Goal: Task Accomplishment & Management: Manage account settings

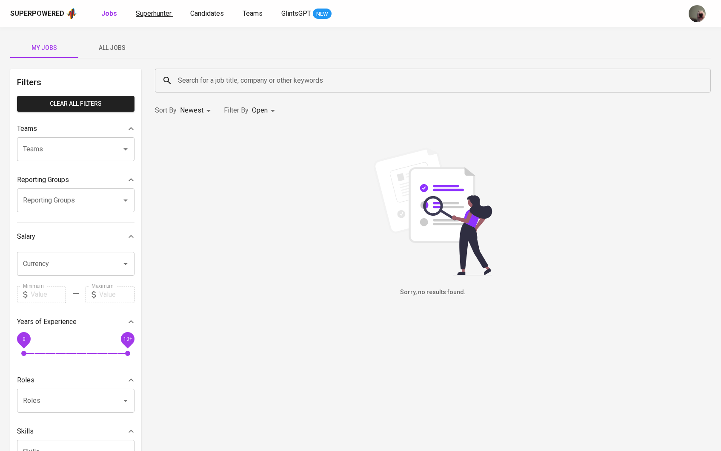
click at [149, 14] on span "Superhunter" at bounding box center [154, 13] width 36 height 8
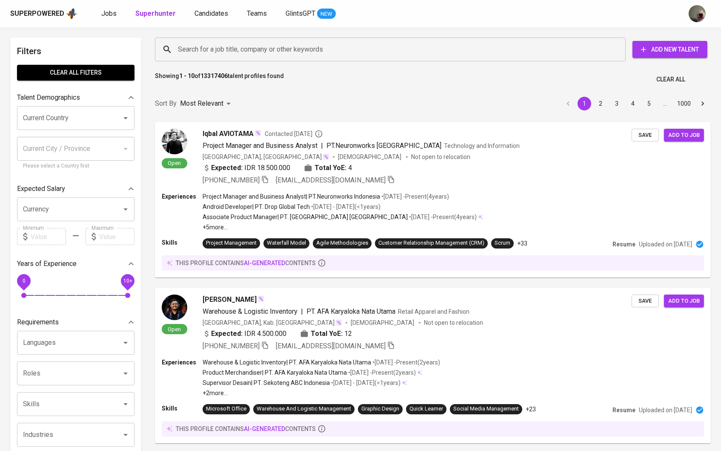
click at [253, 54] on input "Search for a job title, company or other keywords" at bounding box center [393, 49] width 434 height 16
click at [201, 14] on span "Candidates" at bounding box center [212, 13] width 34 height 8
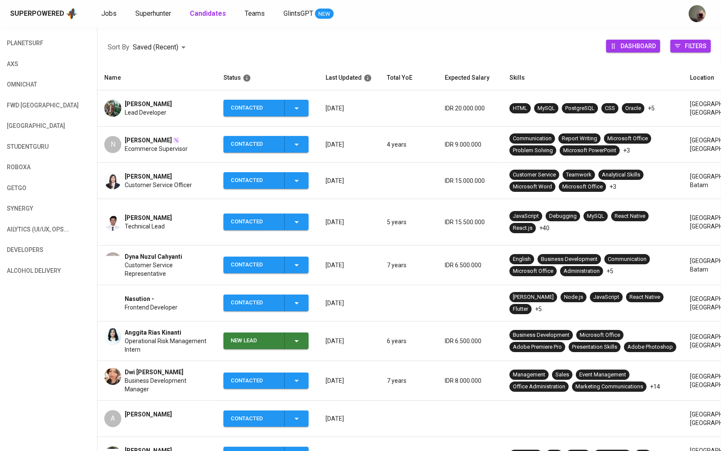
scroll to position [190, 0]
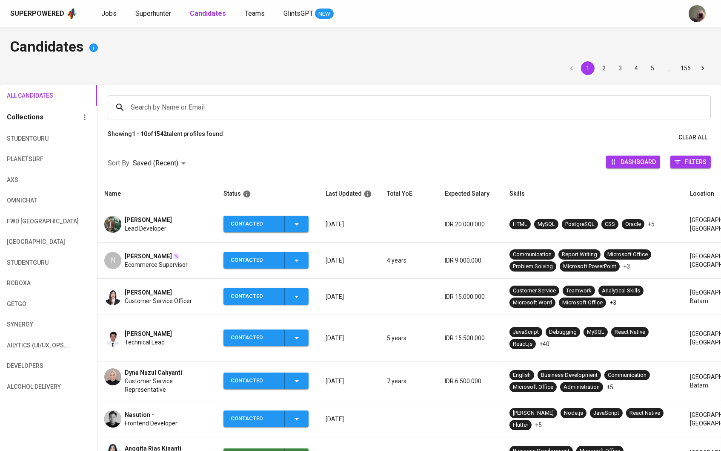
click at [202, 112] on input "Search by Name or Email" at bounding box center [412, 107] width 566 height 16
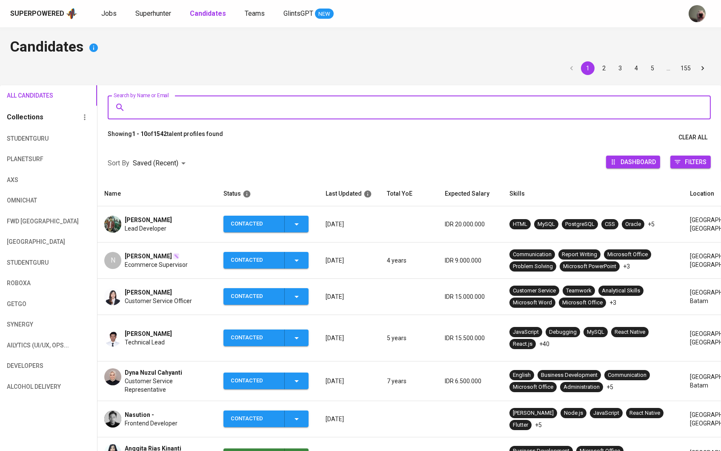
scroll to position [0, 0]
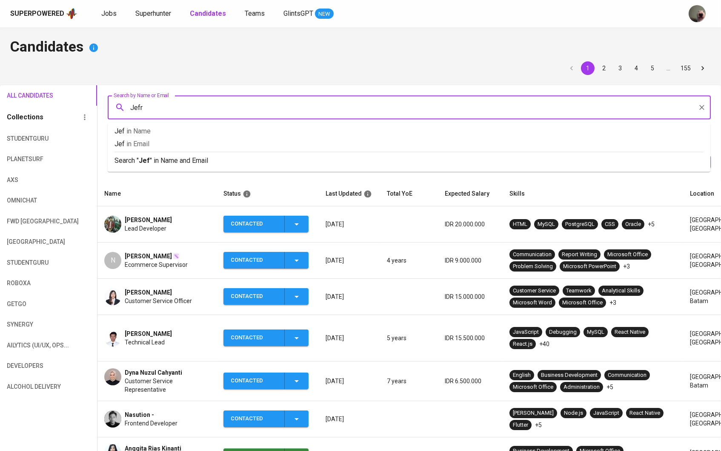
type input "Jefri"
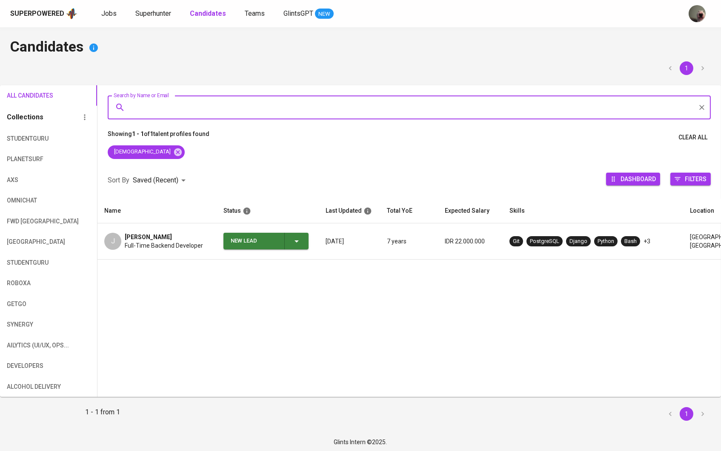
click at [177, 239] on div "[PERSON_NAME]" at bounding box center [164, 237] width 78 height 9
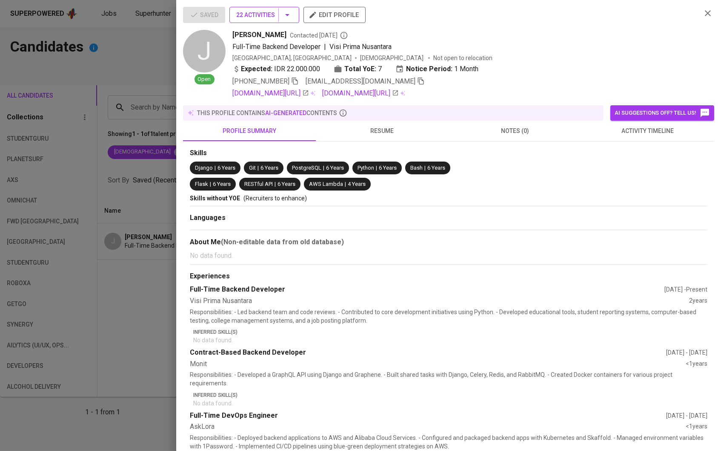
click at [289, 19] on icon "button" at bounding box center [287, 15] width 10 height 10
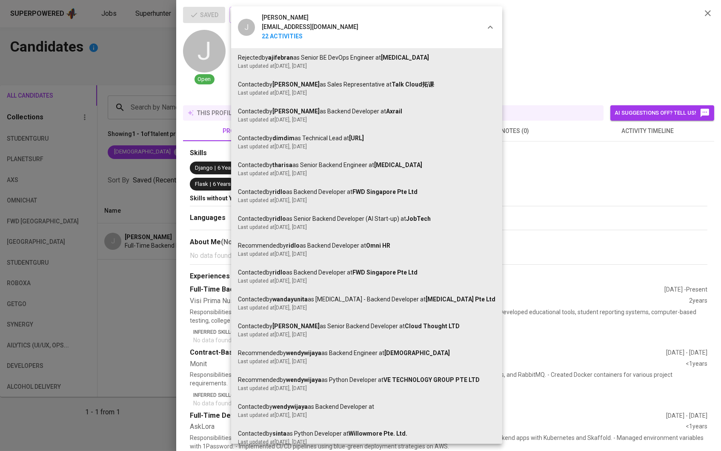
click at [152, 154] on div at bounding box center [360, 225] width 721 height 451
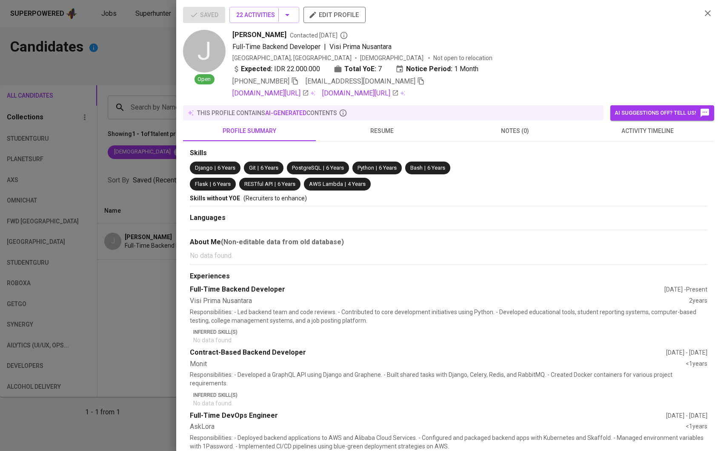
click at [141, 190] on div at bounding box center [360, 225] width 721 height 451
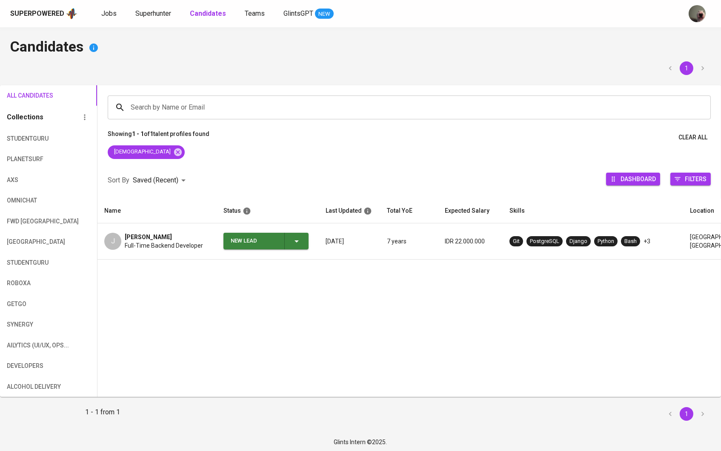
click at [298, 235] on div "New Lead" at bounding box center [266, 241] width 71 height 17
click at [274, 282] on li "Contacted" at bounding box center [266, 277] width 85 height 15
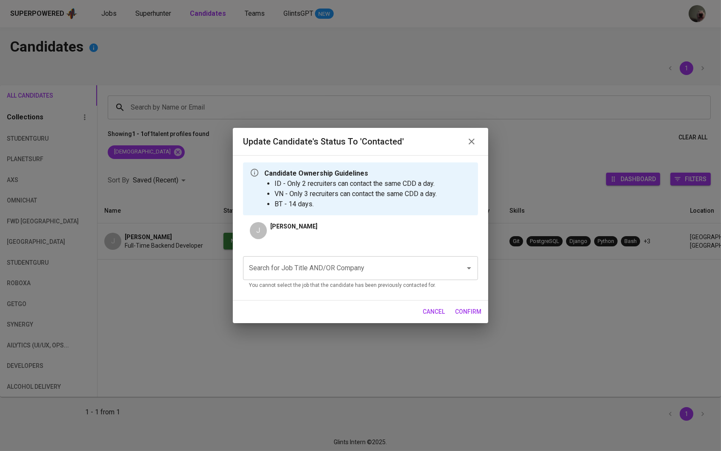
click at [334, 267] on input "Search for Job Title AND/OR Company" at bounding box center [349, 268] width 204 height 16
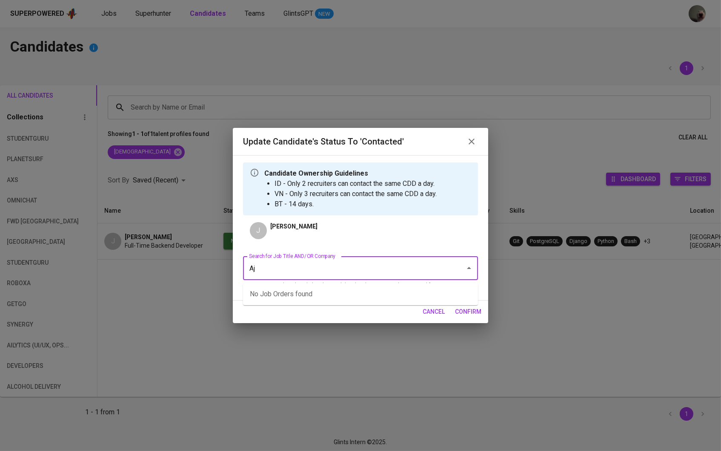
type input "A"
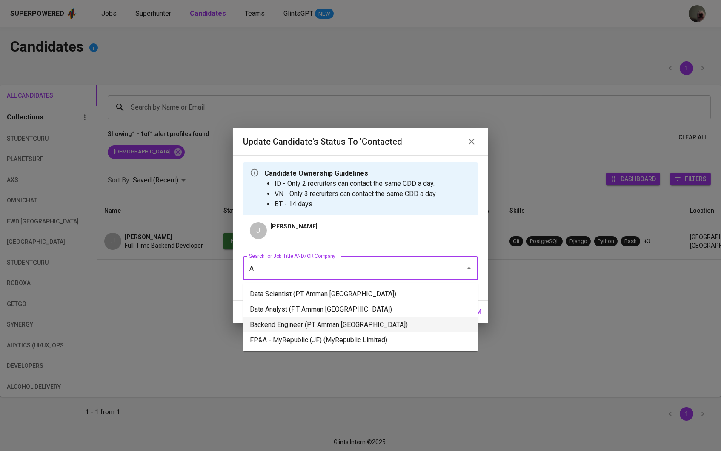
click at [325, 325] on li "Backend Engineer (PT Amman Mineral Nusa Tenggara)" at bounding box center [360, 324] width 235 height 15
type input "A"
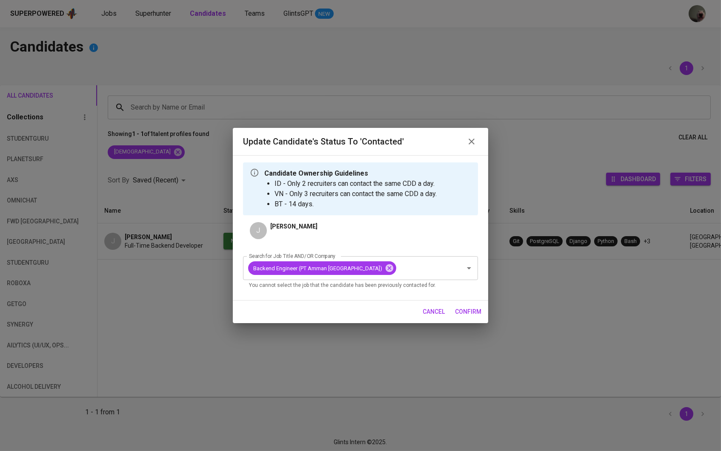
click at [466, 313] on span "confirm" at bounding box center [468, 311] width 26 height 11
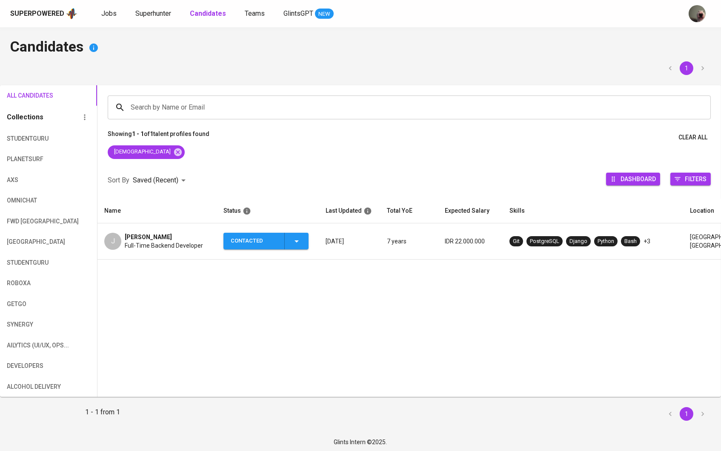
click at [160, 234] on span "[PERSON_NAME]" at bounding box center [148, 237] width 47 height 9
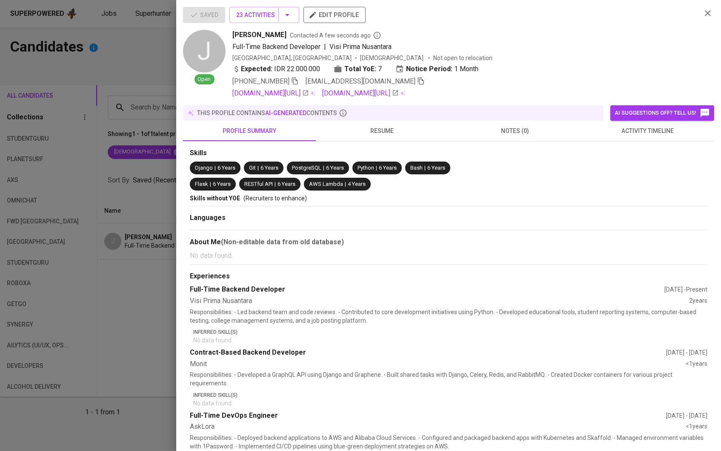
click at [417, 84] on icon "button" at bounding box center [421, 81] width 8 height 8
click at [119, 74] on div at bounding box center [360, 225] width 721 height 451
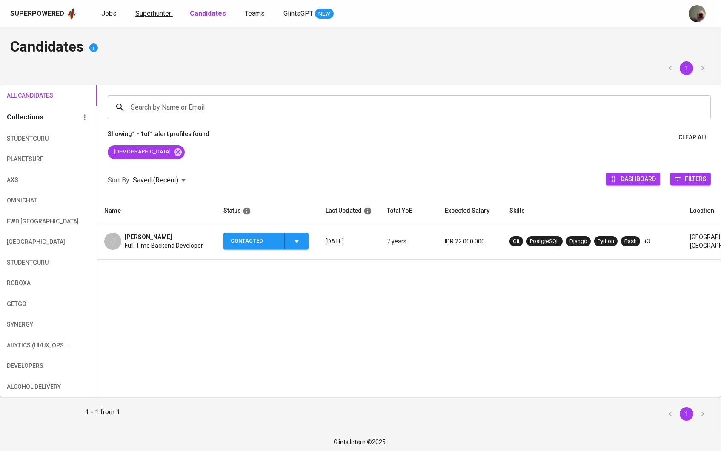
click at [164, 17] on link "Superhunter" at bounding box center [153, 14] width 37 height 11
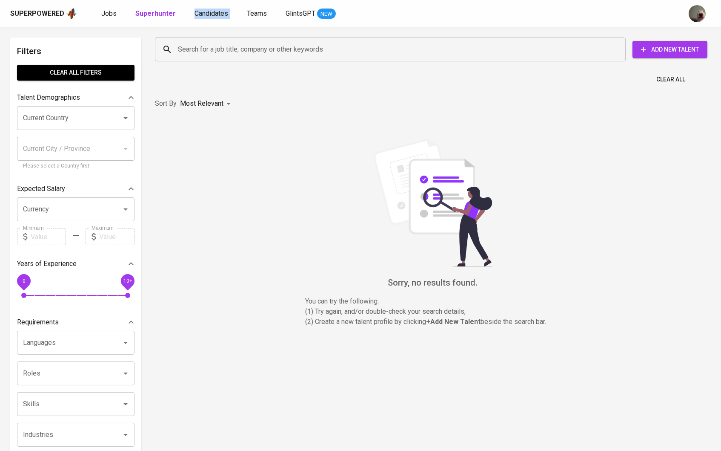
click at [196, 63] on div "Search for a job title, company or other keywords Search for a job title, compa…" at bounding box center [431, 49] width 566 height 37
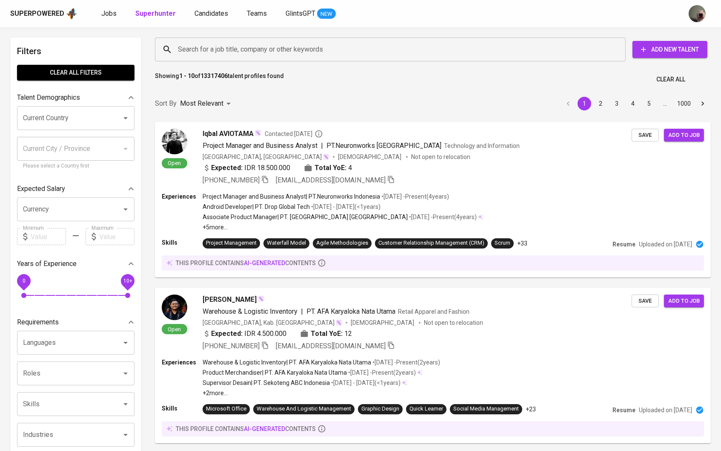
click at [197, 52] on input "Search for a job title, company or other keywords" at bounding box center [393, 49] width 434 height 16
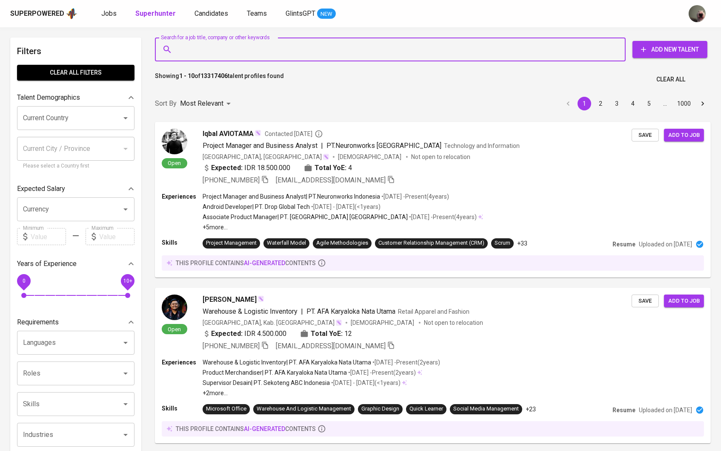
paste input "[EMAIL_ADDRESS][DOMAIN_NAME]"
type input "[EMAIL_ADDRESS][DOMAIN_NAME]"
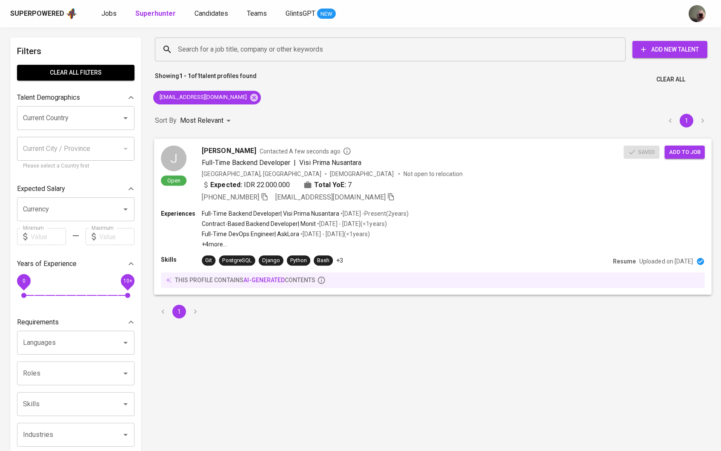
click at [211, 149] on span "[PERSON_NAME]" at bounding box center [229, 150] width 54 height 10
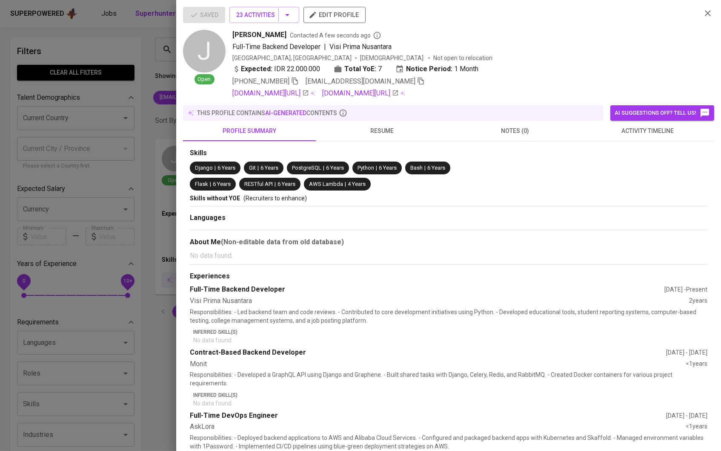
click at [135, 157] on div at bounding box center [360, 225] width 721 height 451
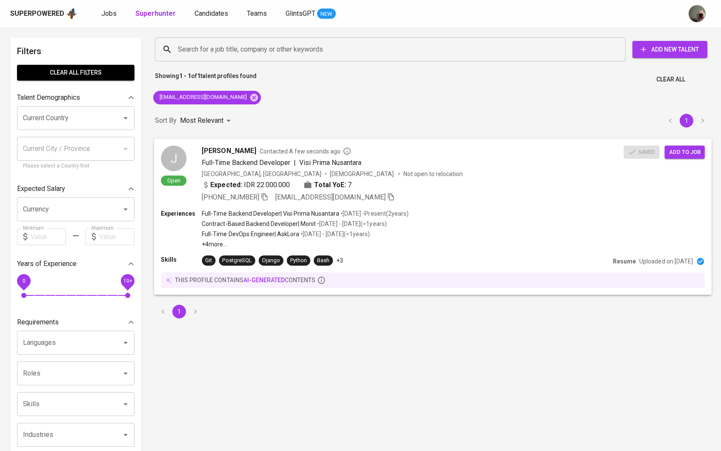
click at [689, 148] on span "Add to job" at bounding box center [686, 152] width 32 height 10
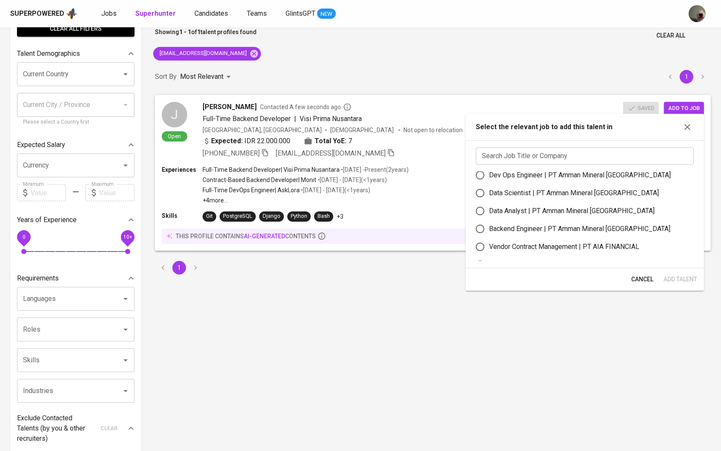
scroll to position [46, 0]
click at [517, 233] on div "Backend Engineer | PT Amman Mineral Nusa Tenggara" at bounding box center [579, 228] width 181 height 10
click at [489, 236] on input "Backend Engineer | PT Amman Mineral Nusa Tenggara" at bounding box center [480, 228] width 18 height 18
radio input "true"
click at [675, 274] on button "Add Talent" at bounding box center [681, 279] width 40 height 16
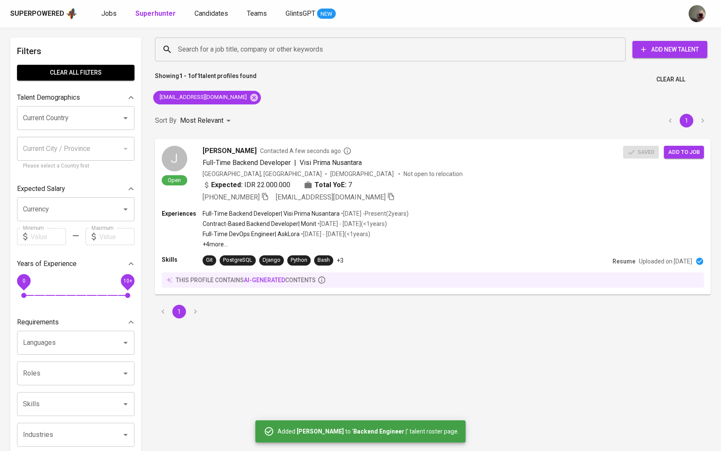
scroll to position [0, 0]
click at [253, 55] on input "Search for a job title, company or other keywords" at bounding box center [393, 49] width 434 height 16
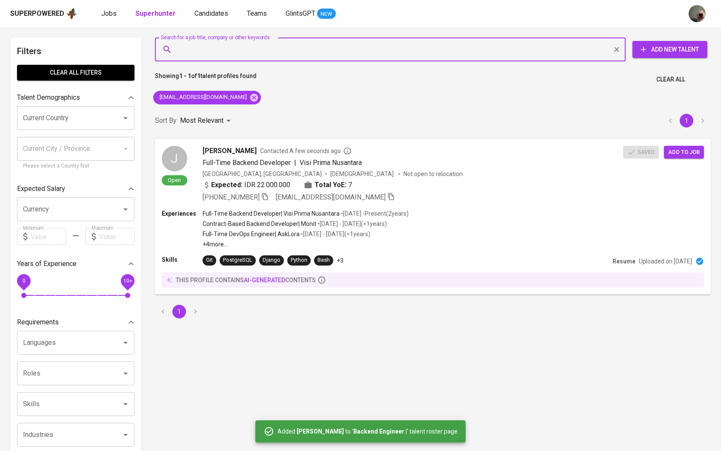
paste input "[EMAIL_ADDRESS][DOMAIN_NAME]"
type input "[EMAIL_ADDRESS][DOMAIN_NAME]"
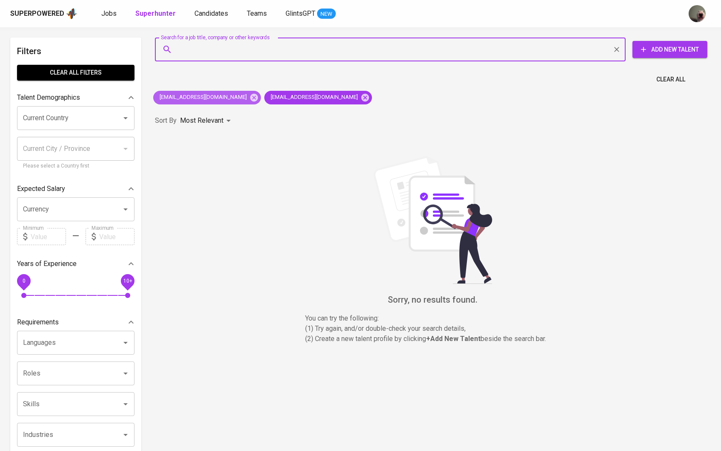
click at [243, 91] on div "[EMAIL_ADDRESS][DOMAIN_NAME]" at bounding box center [207, 98] width 108 height 14
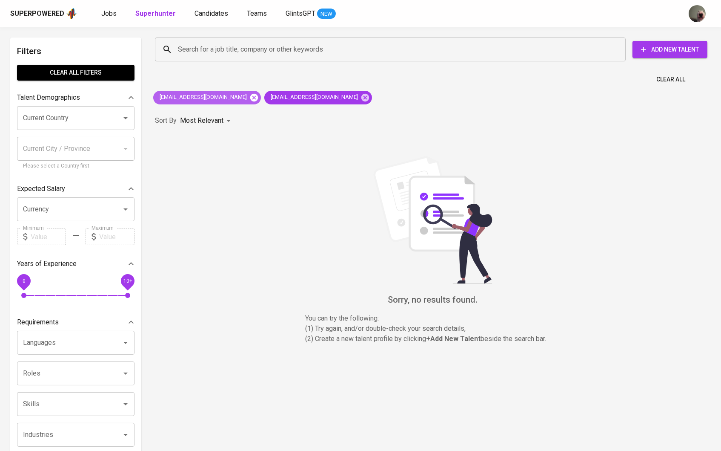
click at [250, 94] on icon at bounding box center [254, 97] width 8 height 8
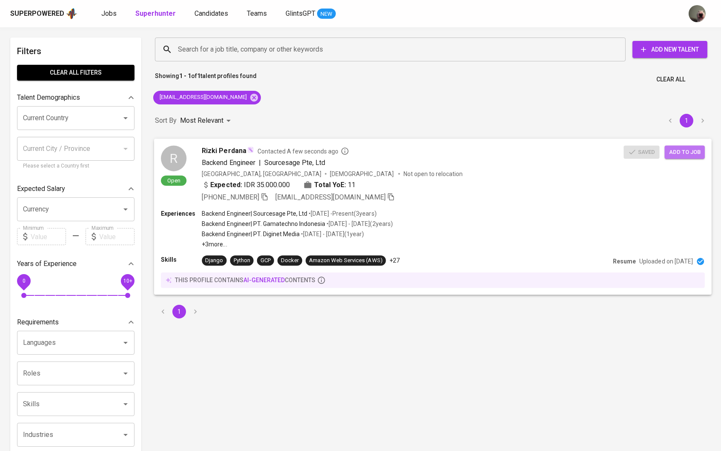
click at [691, 147] on span "Add to job" at bounding box center [686, 152] width 32 height 10
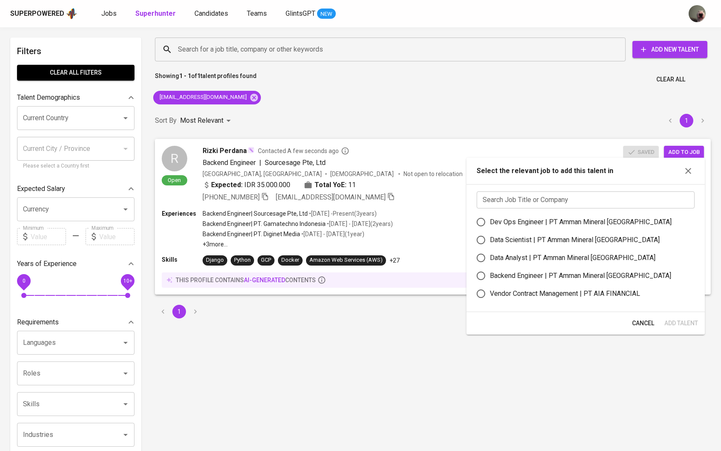
scroll to position [46, 0]
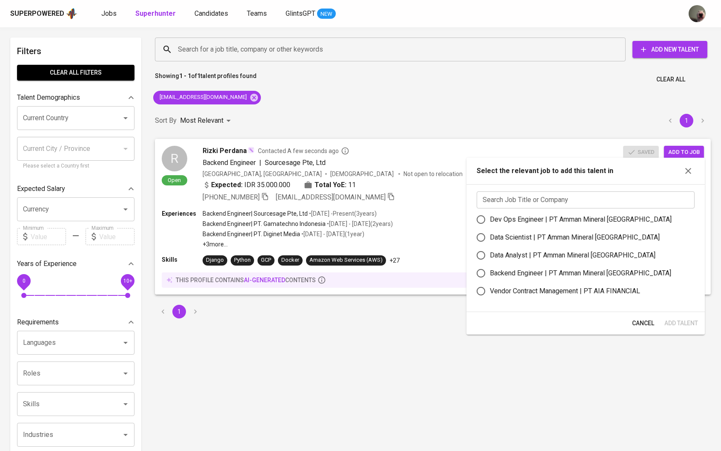
click at [510, 278] on div "Backend Engineer | PT Amman Mineral Nusa Tenggara" at bounding box center [580, 273] width 181 height 10
click at [490, 279] on input "Backend Engineer | PT Amman Mineral Nusa Tenggara" at bounding box center [481, 273] width 18 height 18
radio input "true"
click at [683, 326] on span "Add Talent" at bounding box center [682, 323] width 34 height 11
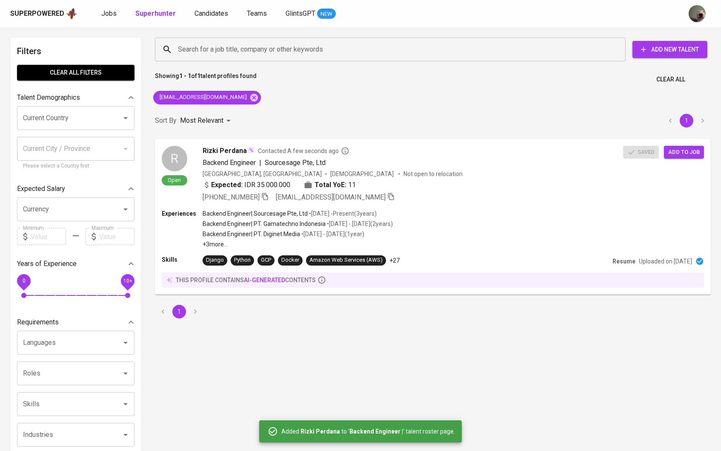
scroll to position [0, 0]
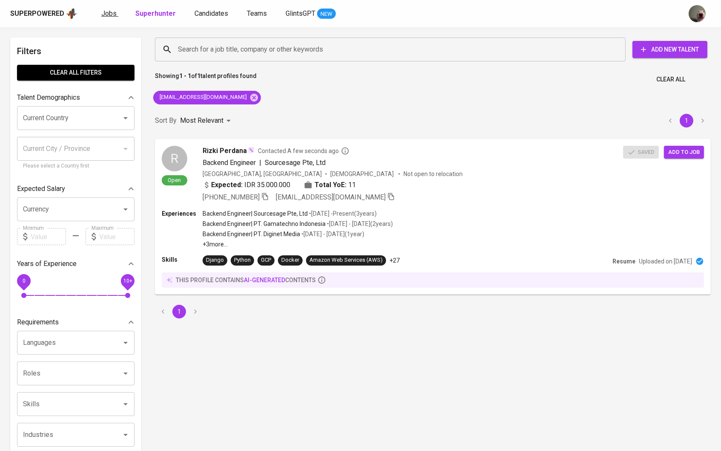
click at [108, 13] on span "Jobs" at bounding box center [108, 13] width 15 height 8
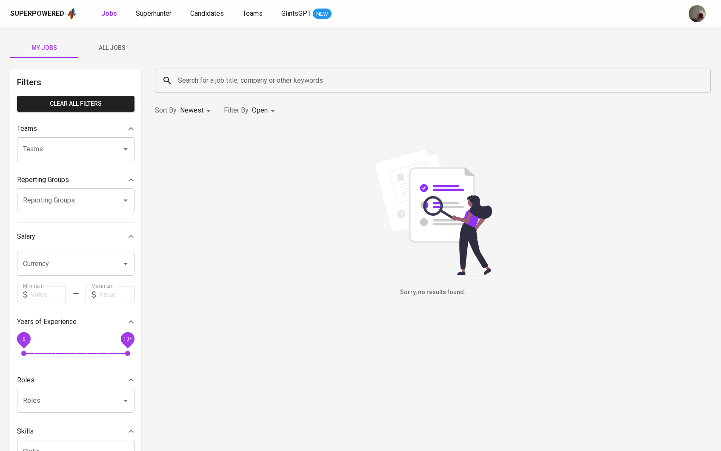
click at [122, 54] on button "All Jobs" at bounding box center [112, 47] width 68 height 20
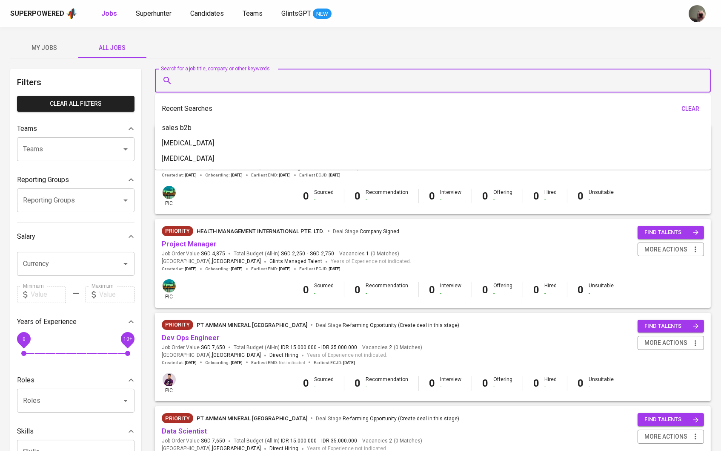
click at [195, 74] on input "Search for a job title, company or other keywords" at bounding box center [435, 80] width 519 height 16
click at [201, 80] on input "Search for a job title, company or other keywords" at bounding box center [435, 80] width 519 height 16
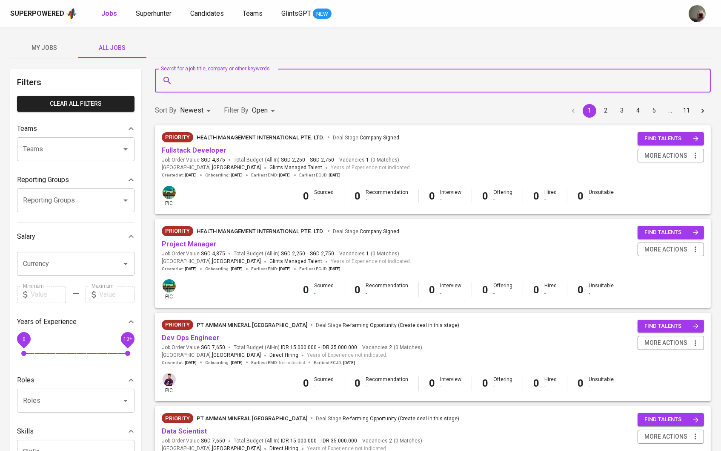
type input "D"
type input "Amman"
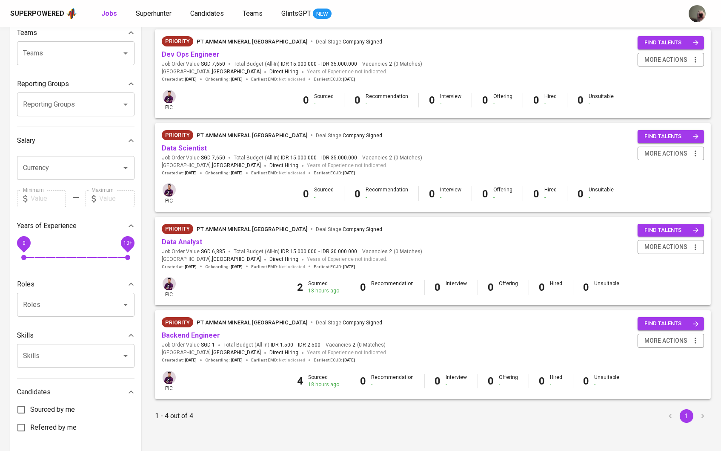
scroll to position [106, 0]
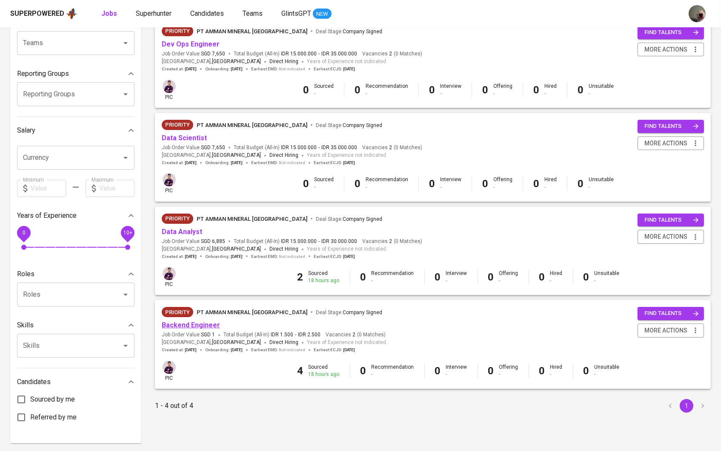
click at [194, 321] on link "Backend Engineer" at bounding box center [191, 325] width 58 height 8
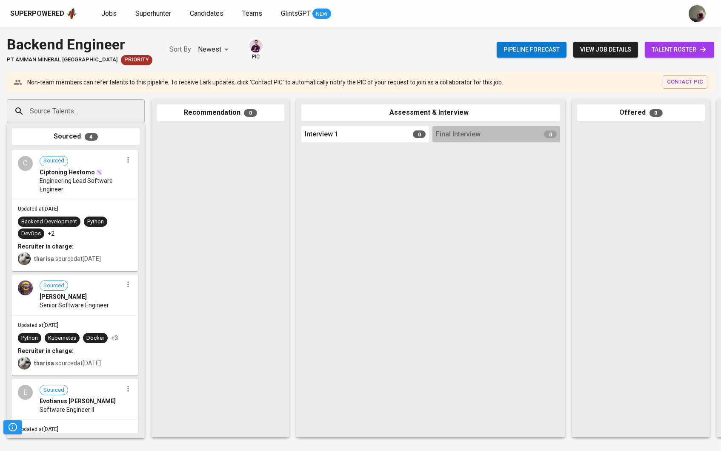
click at [690, 44] on span "talent roster" at bounding box center [680, 49] width 56 height 11
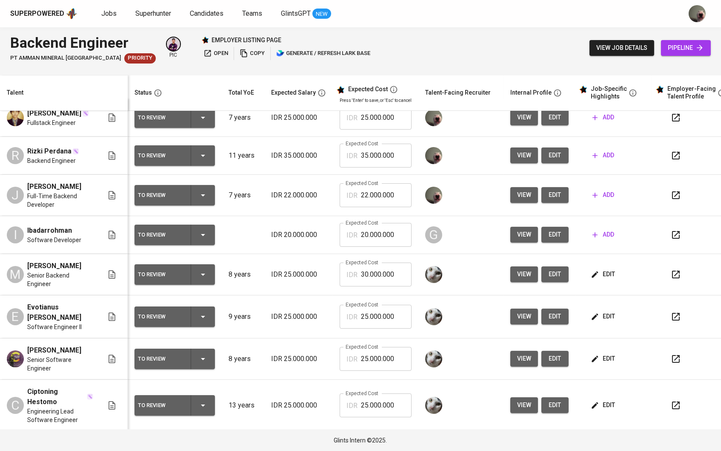
scroll to position [13, 0]
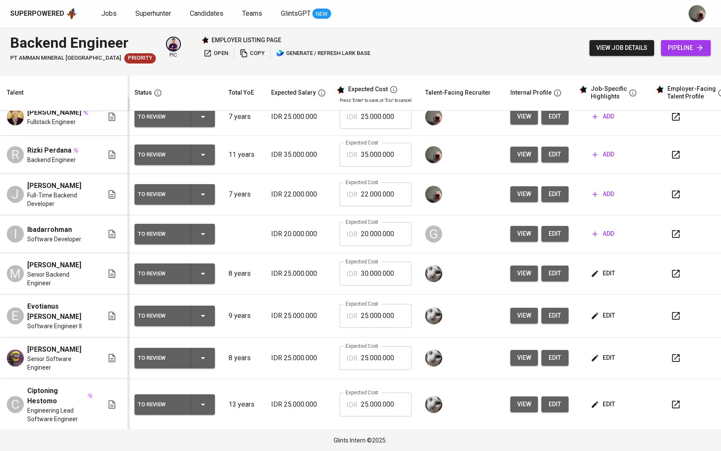
click at [609, 274] on span "edit" at bounding box center [604, 273] width 23 height 11
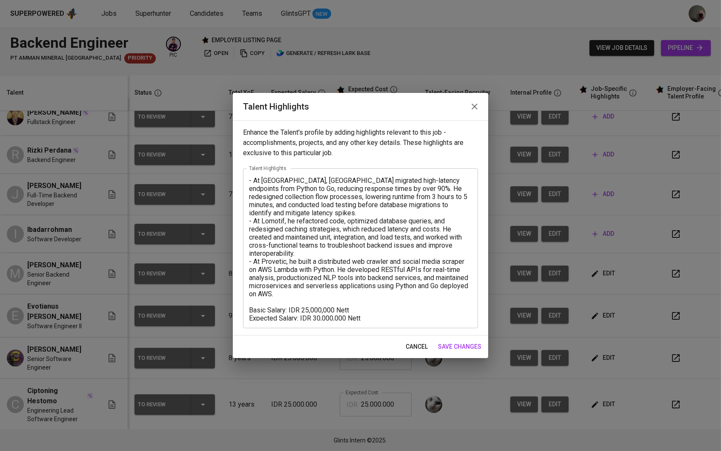
click at [470, 110] on icon "button" at bounding box center [475, 106] width 10 height 10
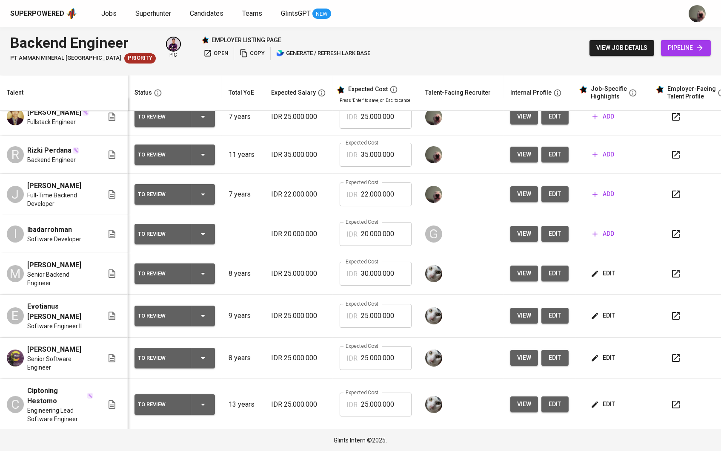
click at [600, 198] on icon "button" at bounding box center [595, 194] width 9 height 9
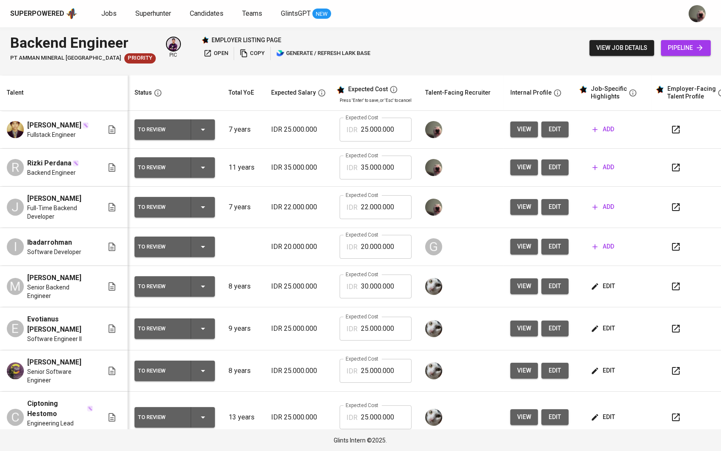
scroll to position [0, 0]
click at [608, 134] on span "add" at bounding box center [604, 129] width 22 height 11
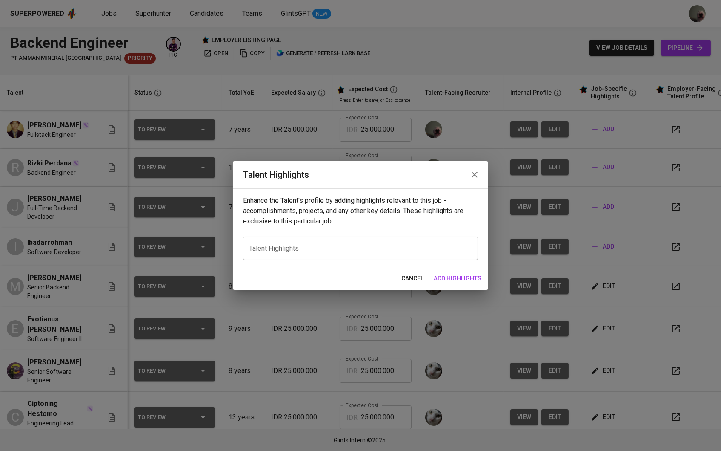
click at [319, 246] on textarea at bounding box center [360, 248] width 223 height 8
paste textarea "Backend Developer with expertise in Python, Django, Flask, and FastAPI, deliver…"
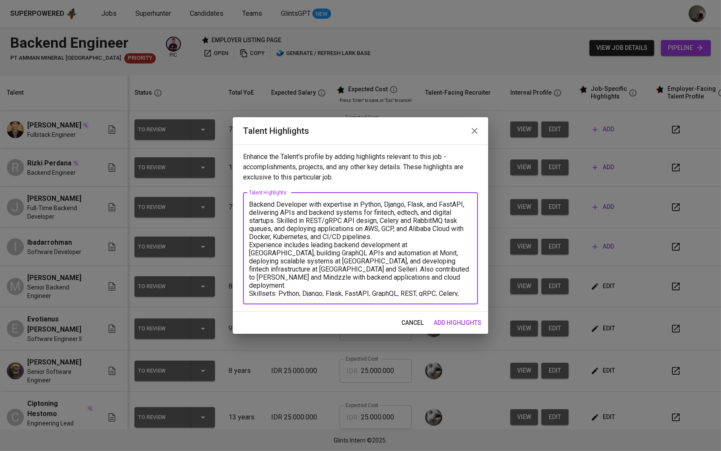
scroll to position [0, 0]
click at [385, 240] on textarea "Backend Developer with expertise in Python, Django, Flask, and FastAPI, deliver…" at bounding box center [360, 248] width 223 height 96
click at [383, 231] on textarea "Backend Developer with expertise in Python, Django, Flask, and FastAPI, deliver…" at bounding box center [360, 248] width 223 height 96
click at [379, 235] on textarea "Backend Developer with expertise in Python, Django, Flask, and FastAPI, deliver…" at bounding box center [360, 248] width 223 height 96
type textarea "Backend Developer with expertise in Python, Django, Flask, and FastAPI, deliver…"
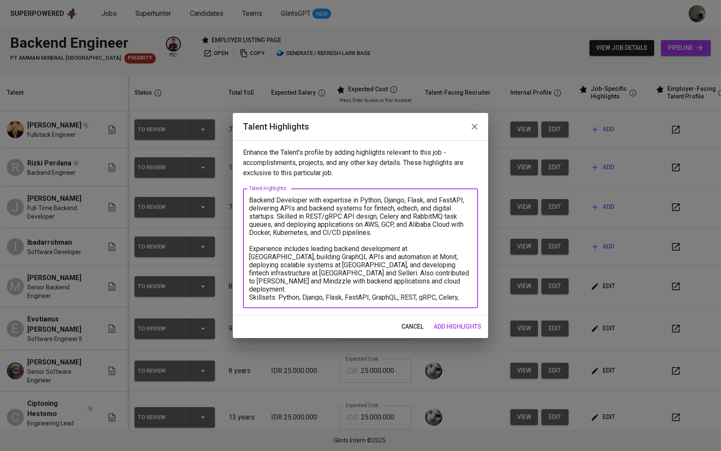
click at [366, 282] on textarea "Backend Developer with expertise in Python, Django, Flask, and FastAPI, deliver…" at bounding box center [360, 248] width 223 height 104
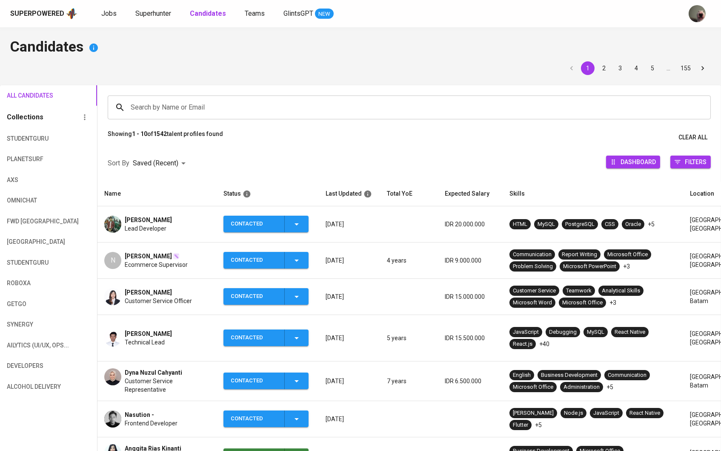
click at [273, 112] on input "Search by Name or Email" at bounding box center [412, 107] width 566 height 16
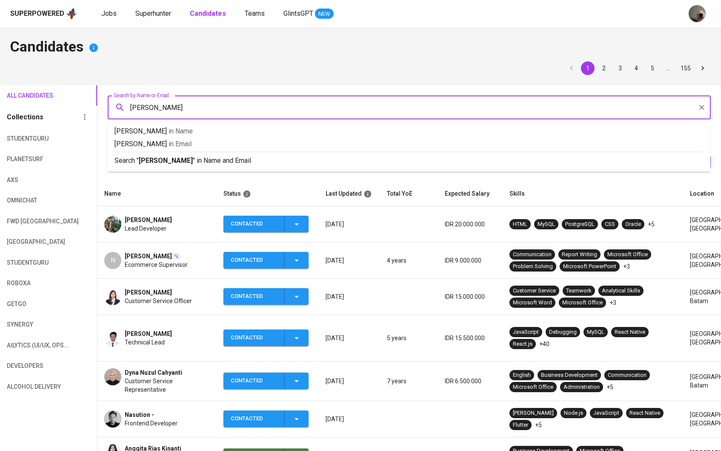
type input "Rizki Perdana"
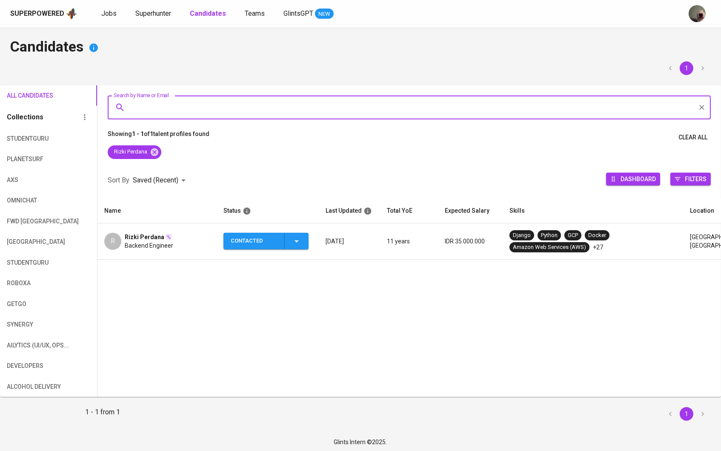
click at [166, 225] on td "R Rizki Perdana Backend Engineer" at bounding box center [157, 241] width 119 height 36
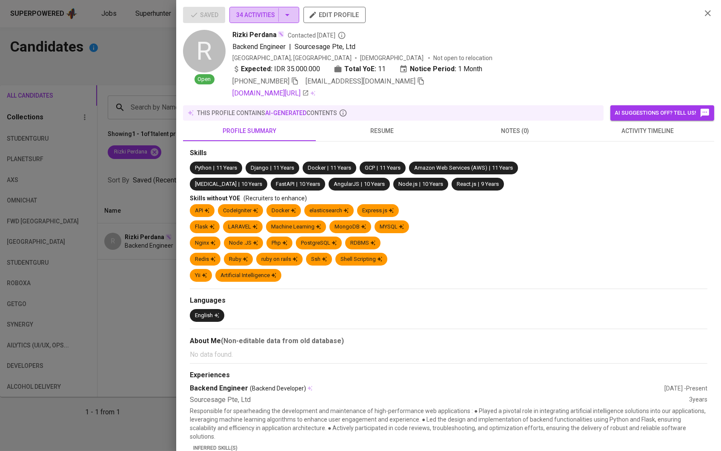
click at [293, 21] on button "34 Activities" at bounding box center [265, 15] width 70 height 16
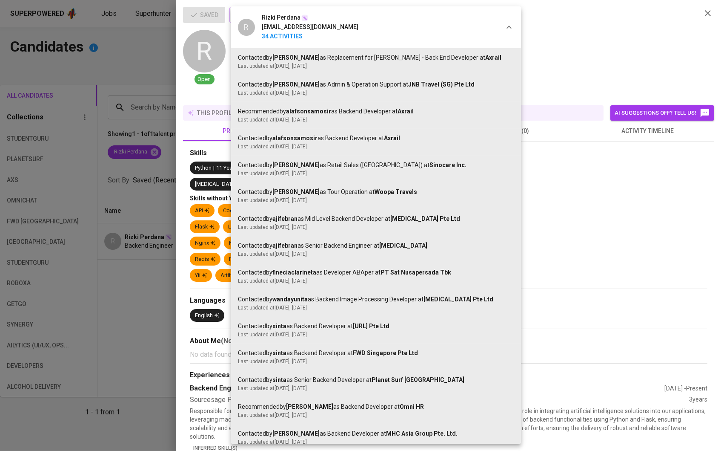
click at [129, 214] on div at bounding box center [360, 225] width 721 height 451
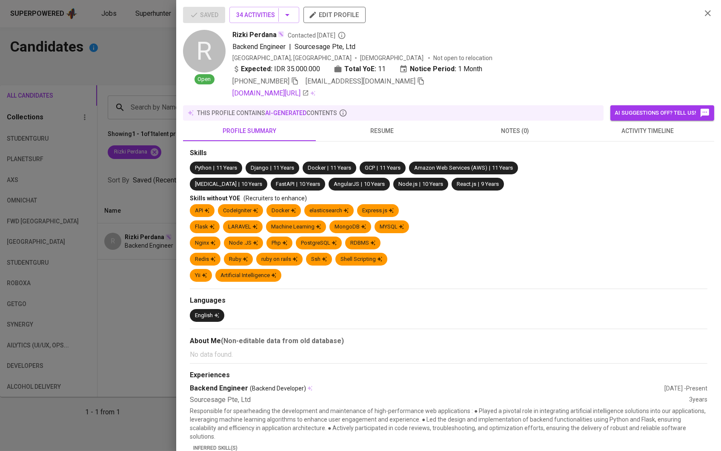
click at [129, 214] on div "R Rizki Perdana perdana.rizki16@gmail.com 34 Activities Contacted by gabrielle …" at bounding box center [360, 225] width 721 height 451
click at [129, 214] on div at bounding box center [360, 225] width 721 height 451
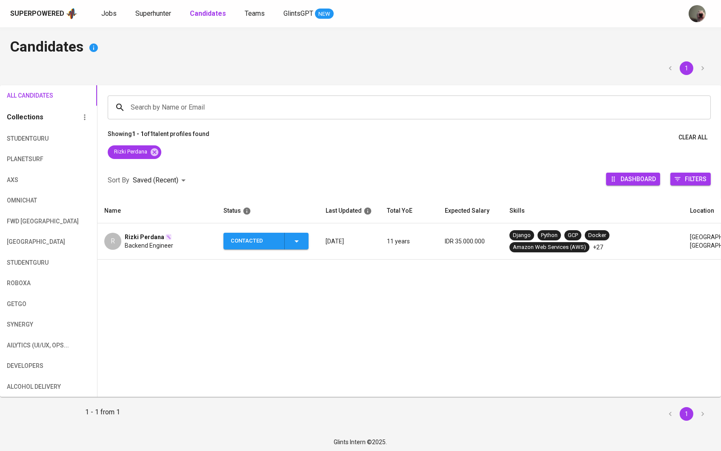
click at [293, 244] on icon "button" at bounding box center [297, 241] width 10 height 10
click at [278, 258] on li "New Lead" at bounding box center [271, 262] width 95 height 15
click at [299, 239] on icon "button" at bounding box center [297, 241] width 10 height 10
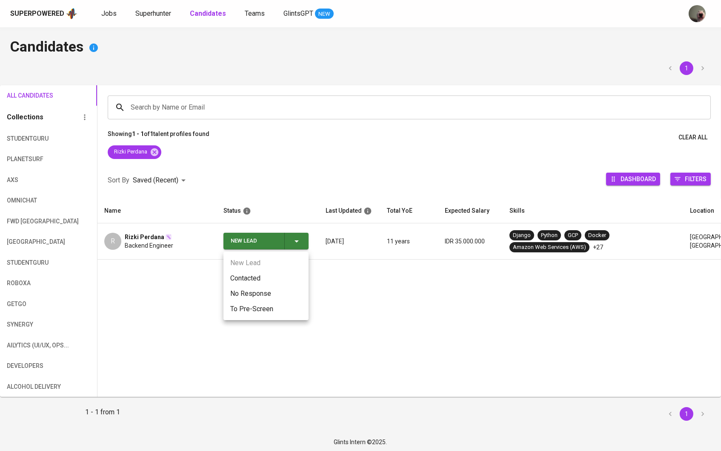
click at [271, 277] on li "Contacted" at bounding box center [266, 277] width 85 height 15
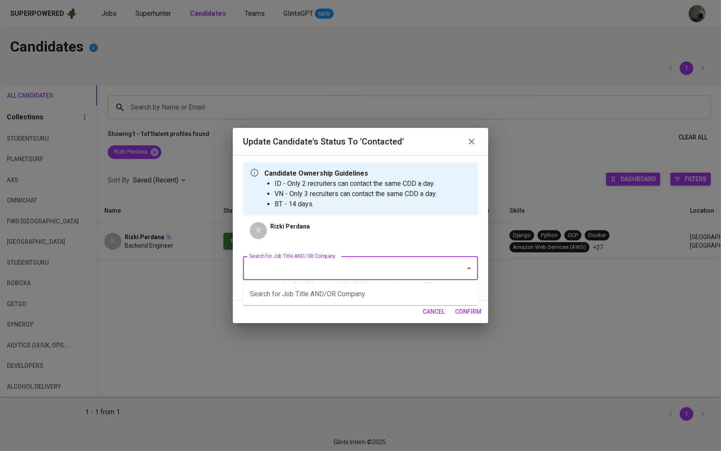
click at [294, 262] on input "Search for Job Title AND/OR Company" at bounding box center [349, 268] width 204 height 16
type input "a"
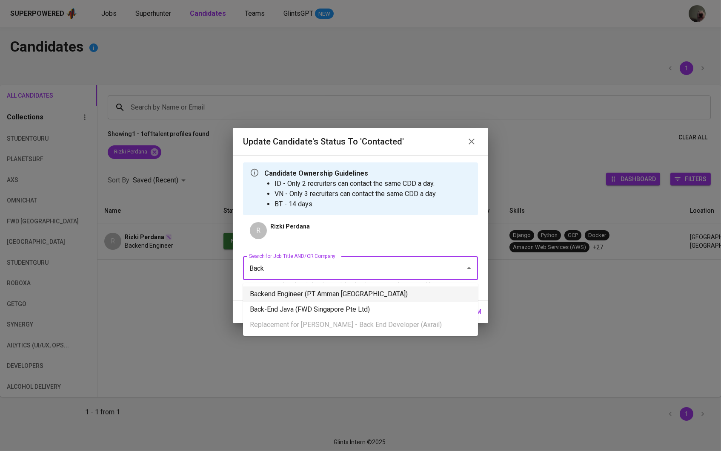
click at [317, 293] on li "Backend Engineer (PT Amman Mineral Nusa Tenggara)" at bounding box center [360, 293] width 235 height 15
type input "Back"
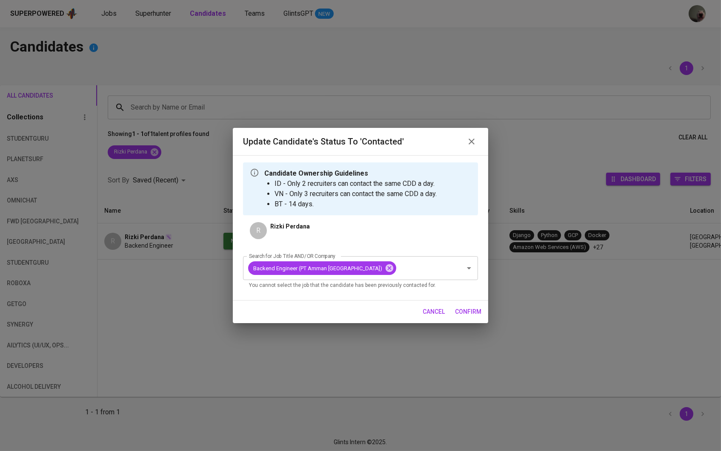
click at [469, 308] on span "confirm" at bounding box center [468, 311] width 26 height 11
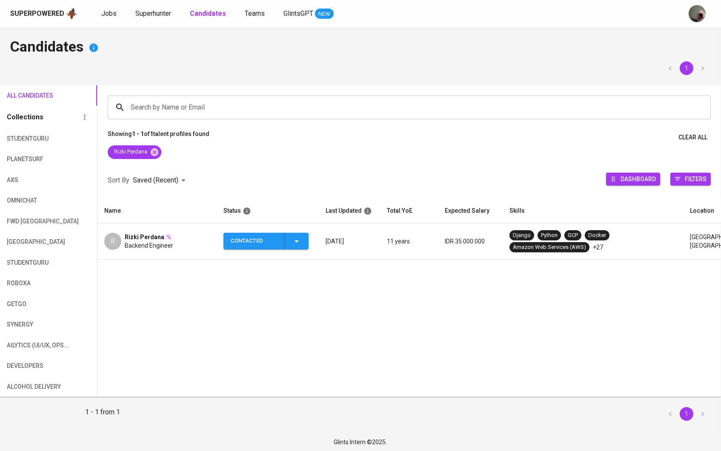
click at [169, 244] on span "Backend Engineer" at bounding box center [149, 245] width 49 height 9
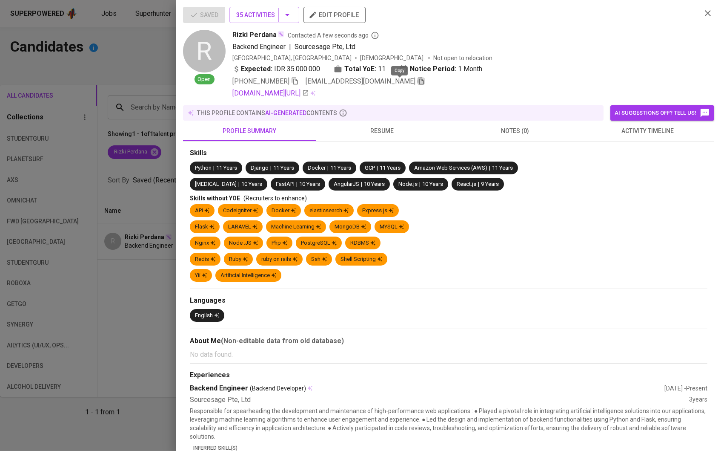
click at [418, 85] on icon "button" at bounding box center [421, 81] width 6 height 7
click at [147, 126] on div at bounding box center [360, 225] width 721 height 451
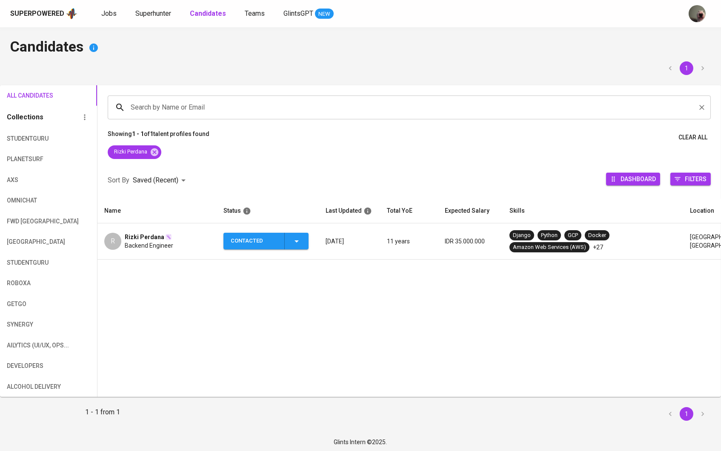
click at [163, 109] on input "Search by Name or Email" at bounding box center [412, 107] width 566 height 16
click at [165, 148] on div "Rizki Perdana" at bounding box center [410, 153] width 624 height 17
click at [160, 151] on div "Rizki Perdana" at bounding box center [135, 152] width 54 height 14
click at [157, 151] on icon at bounding box center [155, 152] width 8 height 8
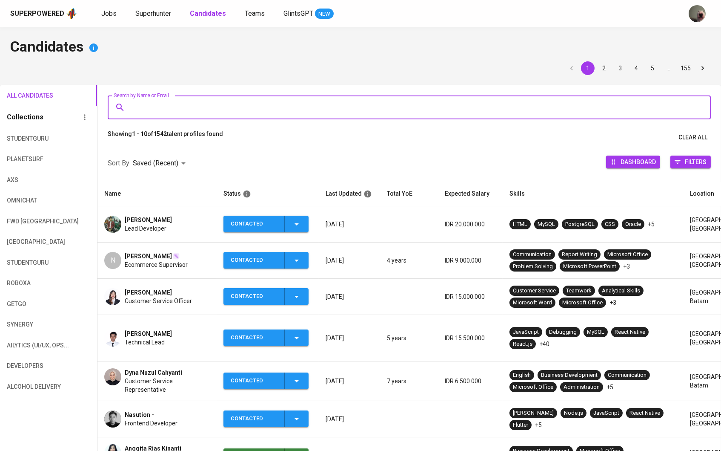
click at [167, 113] on input "Search by Name or Email" at bounding box center [412, 107] width 566 height 16
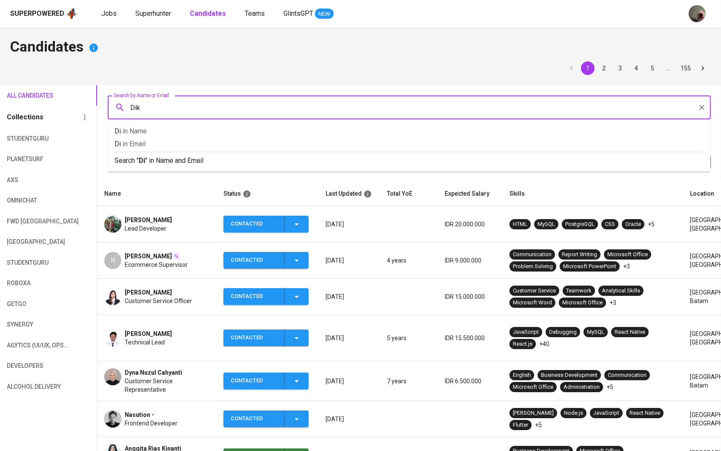
type input "Diki"
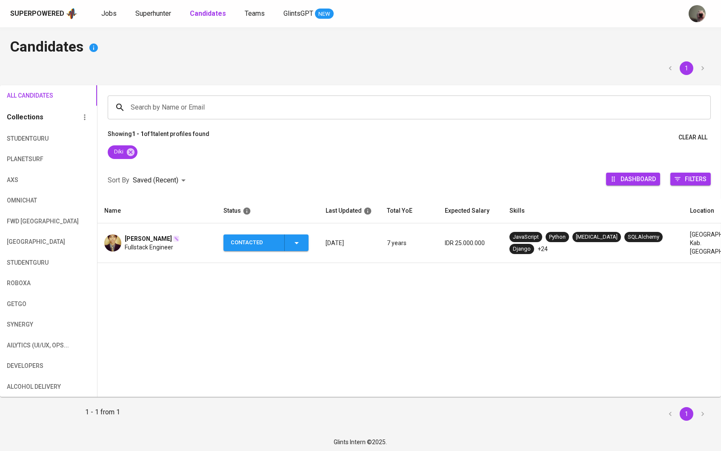
click at [145, 230] on td "Diki Muhammad SYIDIK Fullstack Engineer" at bounding box center [157, 243] width 119 height 40
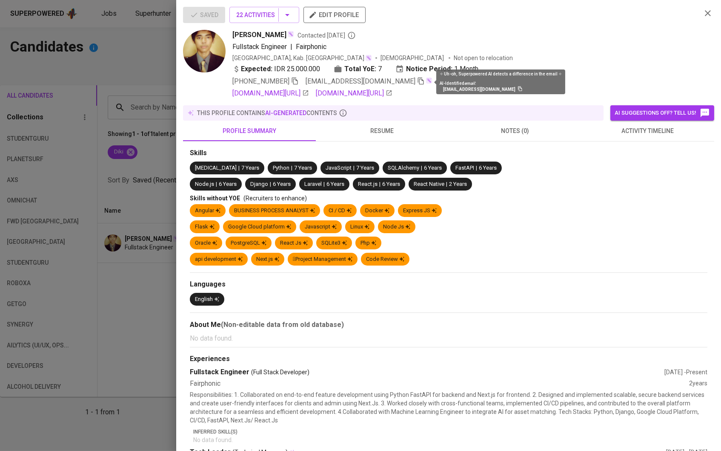
click at [422, 83] on icon "button" at bounding box center [421, 81] width 8 height 8
click at [111, 88] on div at bounding box center [360, 225] width 721 height 451
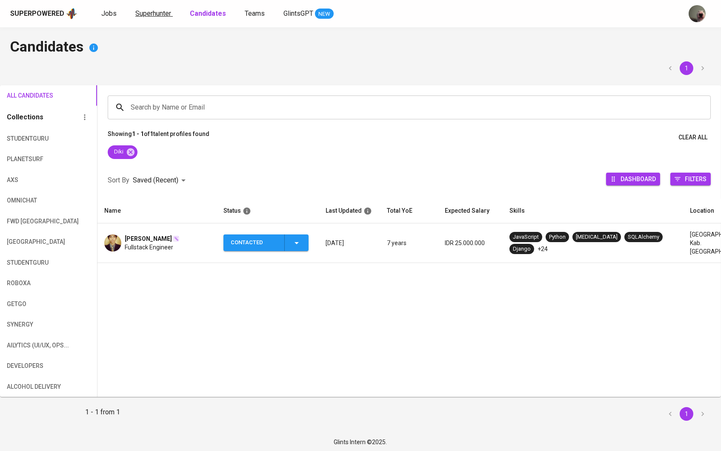
click at [151, 17] on link "Superhunter" at bounding box center [153, 14] width 37 height 11
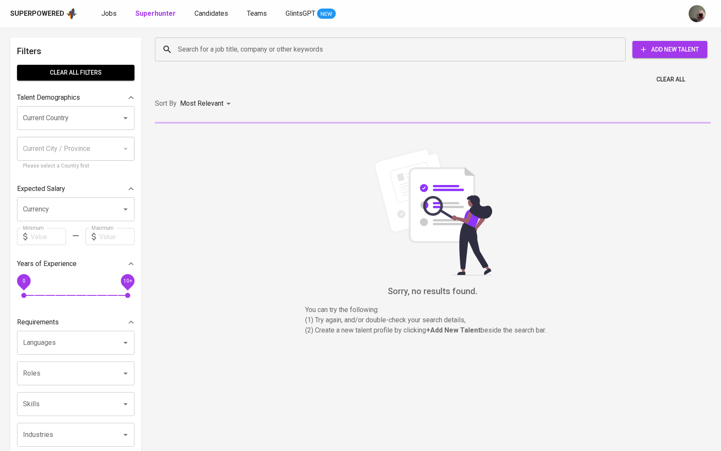
click at [216, 66] on div "Search for a job title, company or other keywords Search for a job title, compa…" at bounding box center [431, 49] width 566 height 37
click at [216, 63] on div "Search for a job title, company or other keywords Search for a job title, compa…" at bounding box center [431, 49] width 556 height 27
click at [213, 52] on input "Search for a job title, company or other keywords" at bounding box center [393, 49] width 434 height 16
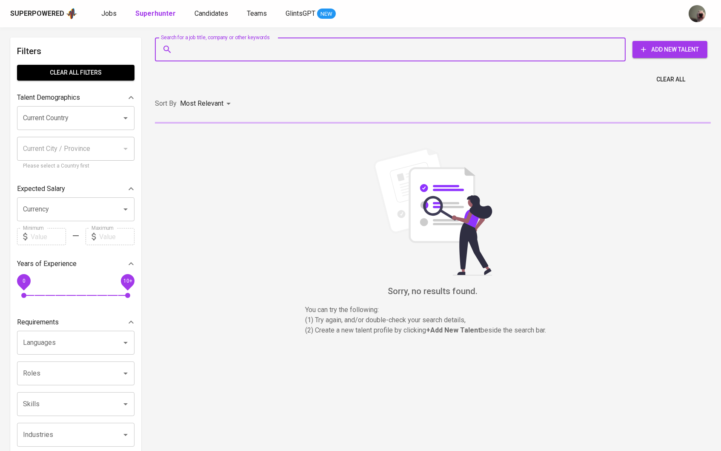
paste input "[EMAIL_ADDRESS][DOMAIN_NAME]"
type input "[EMAIL_ADDRESS][DOMAIN_NAME]"
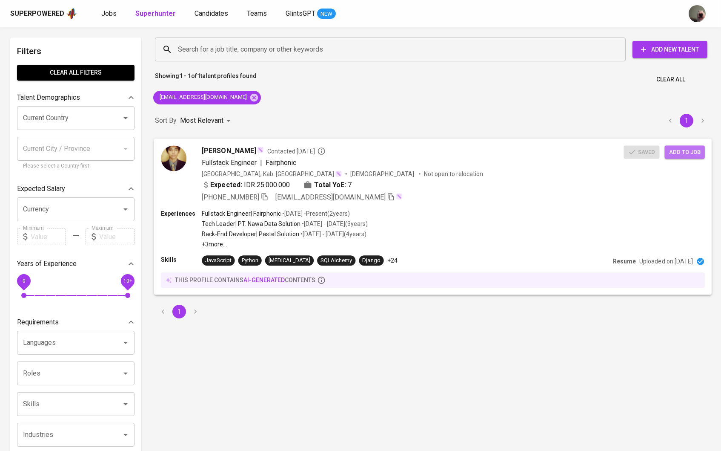
click at [688, 148] on span "Add to job" at bounding box center [686, 152] width 32 height 10
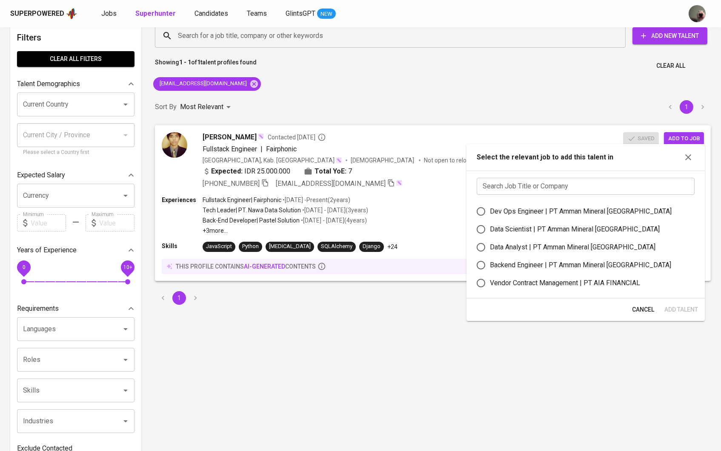
scroll to position [55, 0]
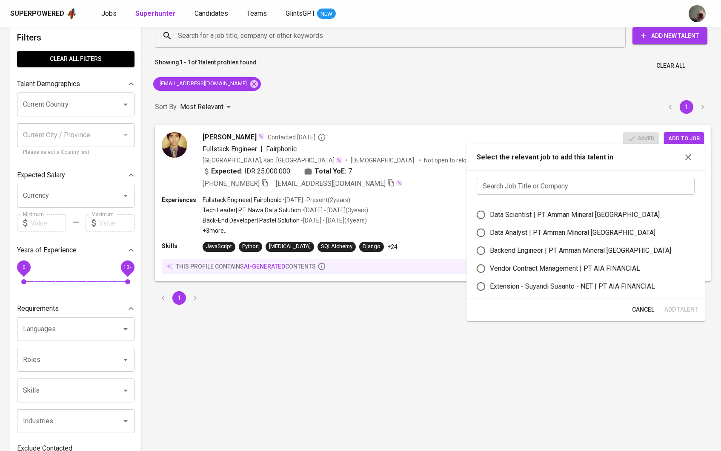
click at [497, 256] on div "Backend Engineer | PT Amman Mineral Nusa Tenggara" at bounding box center [580, 250] width 181 height 10
click at [490, 259] on input "Backend Engineer | PT Amman Mineral Nusa Tenggara" at bounding box center [481, 250] width 18 height 18
radio input "true"
click at [683, 310] on span "Add Talent" at bounding box center [682, 309] width 34 height 11
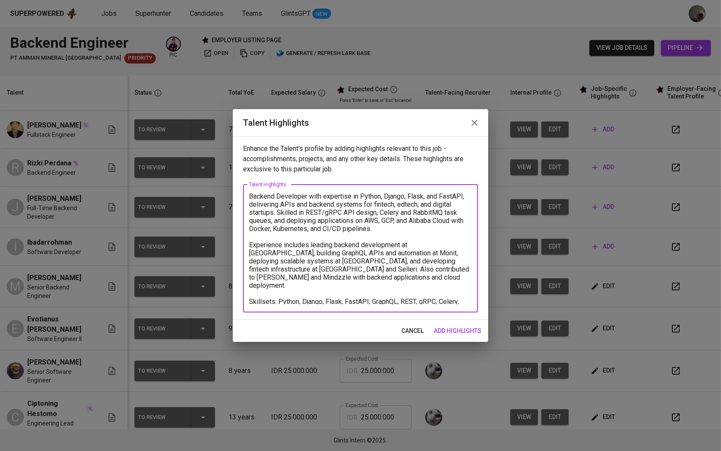
click at [252, 194] on textarea "Backend Developer with expertise in Python, Django, Flask, and FastAPI, deliver…" at bounding box center [360, 248] width 223 height 112
click at [249, 248] on textarea "- Backend Developer with expertise in Python, Django, Flask, and FastAPI, deliv…" at bounding box center [360, 248] width 223 height 112
type textarea "- Backend Developer with expertise in Python, Django, Flask, and FastAPI, deliv…"
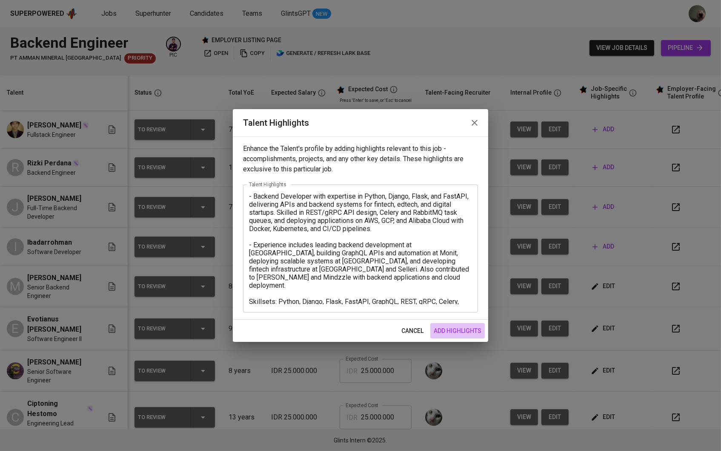
click at [466, 333] on span "add highlights" at bounding box center [458, 330] width 48 height 11
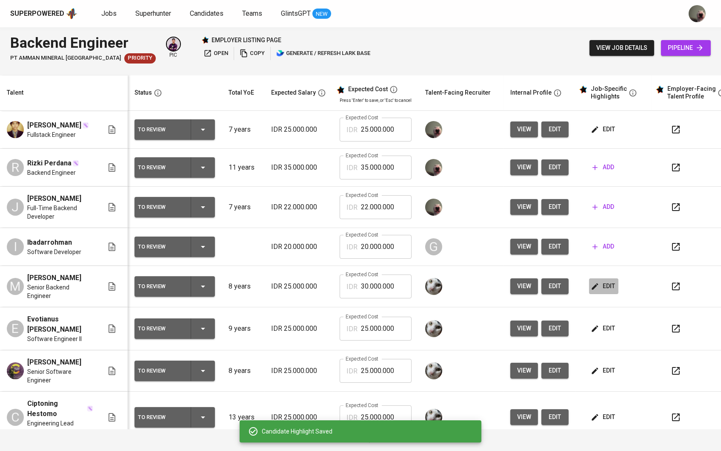
click at [604, 288] on span "edit" at bounding box center [604, 286] width 23 height 11
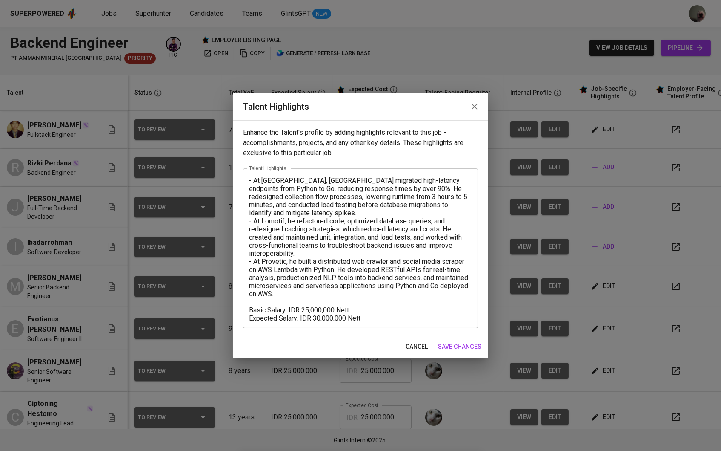
click at [462, 342] on span "save changes" at bounding box center [459, 346] width 43 height 11
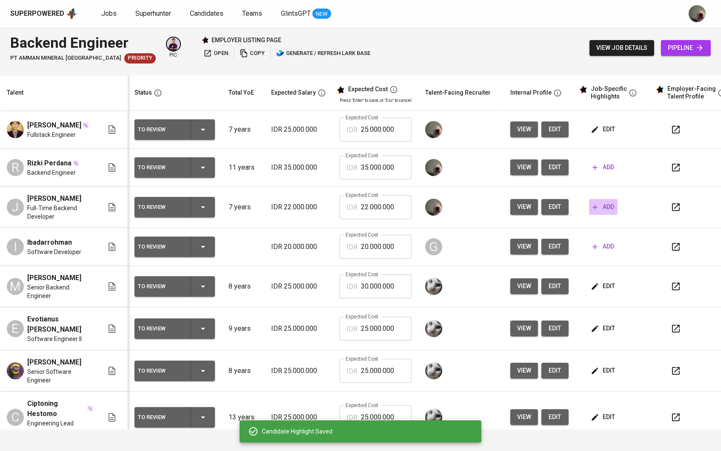
click at [600, 209] on icon "button" at bounding box center [595, 207] width 9 height 9
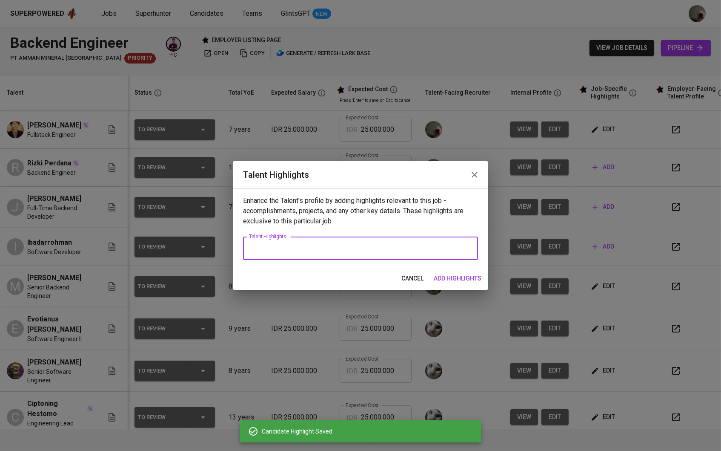
click at [362, 251] on textarea at bounding box center [360, 248] width 223 height 8
paste textarea "Backend Developer with expertise in Python, Django, Flask, and FastAPI, deliver…"
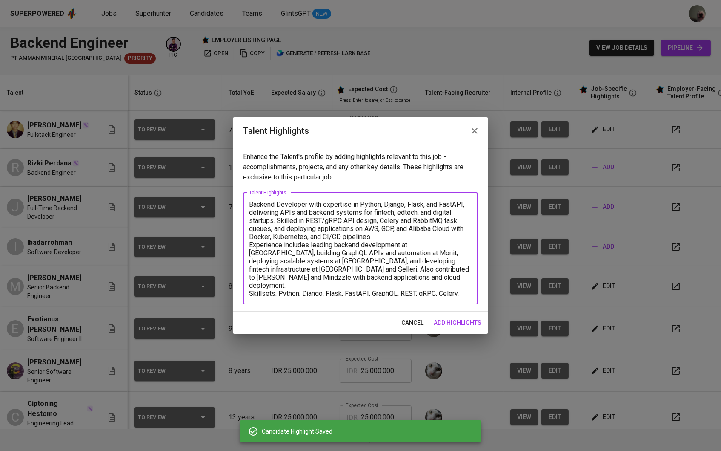
scroll to position [0, 0]
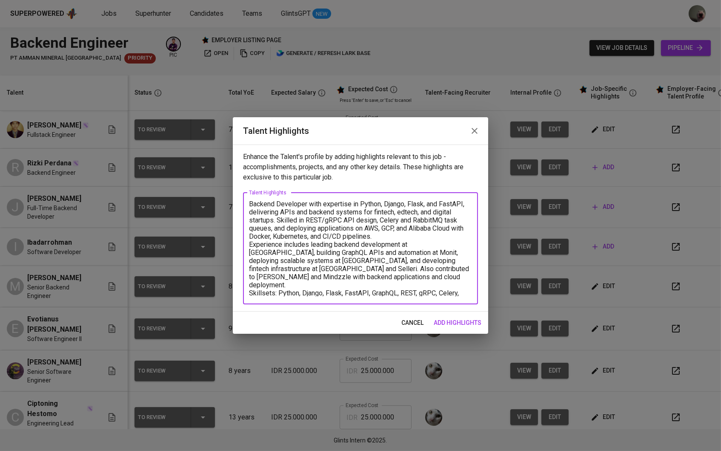
click at [389, 231] on textarea "Backend Developer with expertise in Python, Django, Flask, and FastAPI, deliver…" at bounding box center [360, 248] width 223 height 96
click at [386, 235] on textarea "Backend Developer with expertise in Python, Django, Flask, and FastAPI, deliver…" at bounding box center [360, 248] width 223 height 96
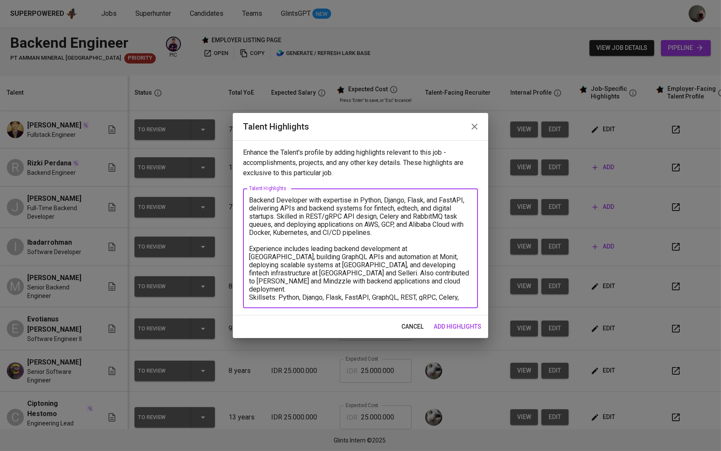
click at [368, 282] on textarea "Backend Developer with expertise in Python, Django, Flask, and FastAPI, deliver…" at bounding box center [360, 248] width 223 height 104
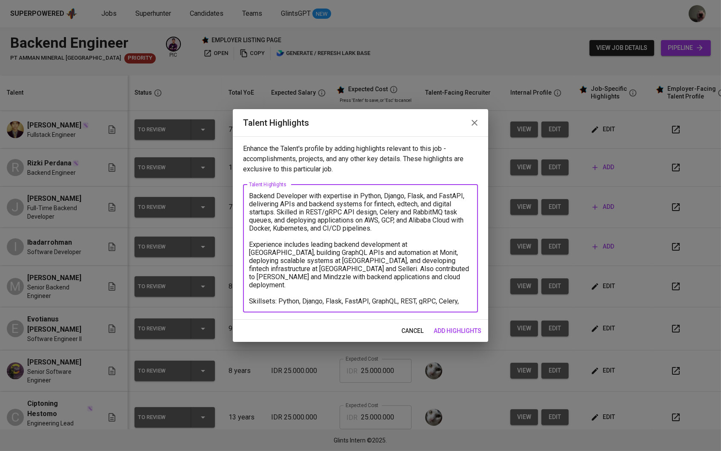
scroll to position [0, 0]
click at [253, 198] on textarea "Backend Developer with expertise in Python, Django, Flask, and FastAPI, deliver…" at bounding box center [360, 248] width 223 height 112
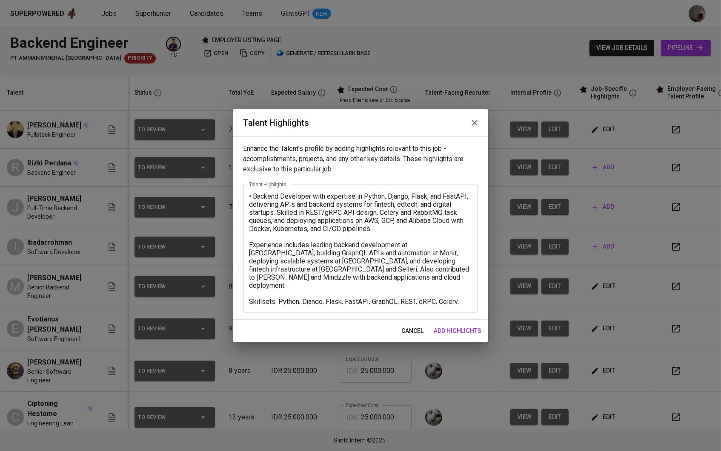
click at [248, 245] on div "• Backend Developer with expertise in Python, Django, Flask, and FastAPI, deliv…" at bounding box center [360, 248] width 235 height 128
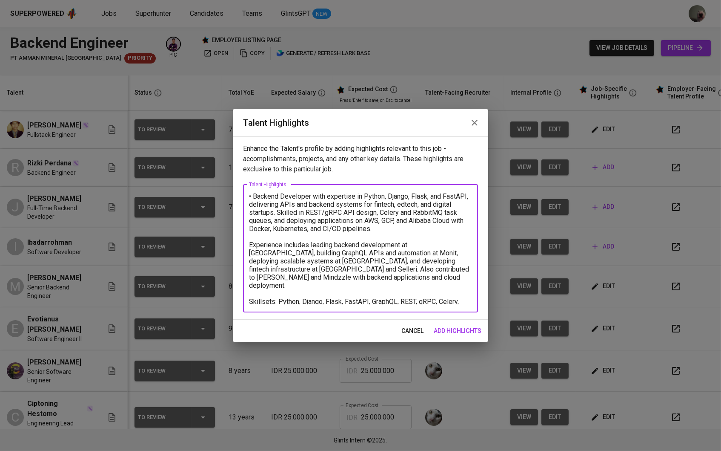
click at [250, 247] on textarea "• Backend Developer with expertise in Python, Django, Flask, and FastAPI, deliv…" at bounding box center [360, 248] width 223 height 112
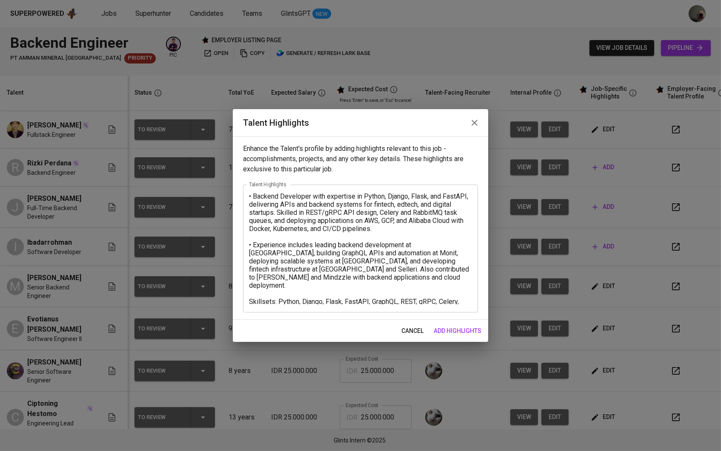
click at [459, 305] on div "• Backend Developer with expertise in Python, Django, Flask, and FastAPI, deliv…" at bounding box center [360, 248] width 235 height 128
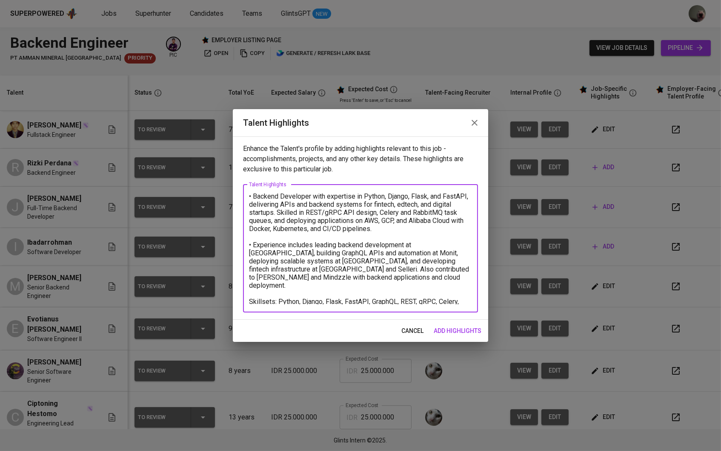
click at [453, 303] on textarea "• Backend Developer with expertise in Python, Django, Flask, and FastAPI, deliv…" at bounding box center [360, 248] width 223 height 112
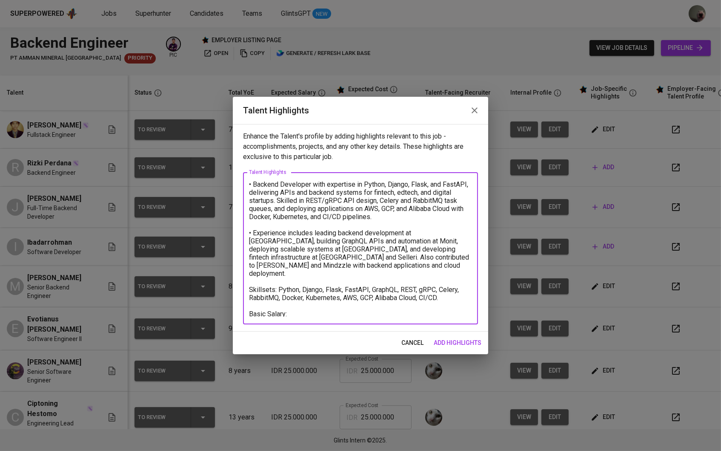
click at [315, 308] on textarea "• Backend Developer with expertise in Python, Django, Flask, and FastAPI, deliv…" at bounding box center [360, 248] width 223 height 136
click at [308, 304] on textarea "• Backend Developer with expertise in Python, Django, Flask, and FastAPI, deliv…" at bounding box center [360, 248] width 223 height 136
click at [328, 317] on div "• Backend Developer with expertise in Python, Django, Flask, and FastAPI, deliv…" at bounding box center [360, 248] width 235 height 152
click at [322, 305] on textarea "• Backend Developer with expertise in Python, Django, Flask, and FastAPI, deliv…" at bounding box center [360, 248] width 223 height 136
click at [314, 314] on textarea "• Backend Developer with expertise in Python, Django, Flask, and FastAPI, deliv…" at bounding box center [360, 248] width 223 height 136
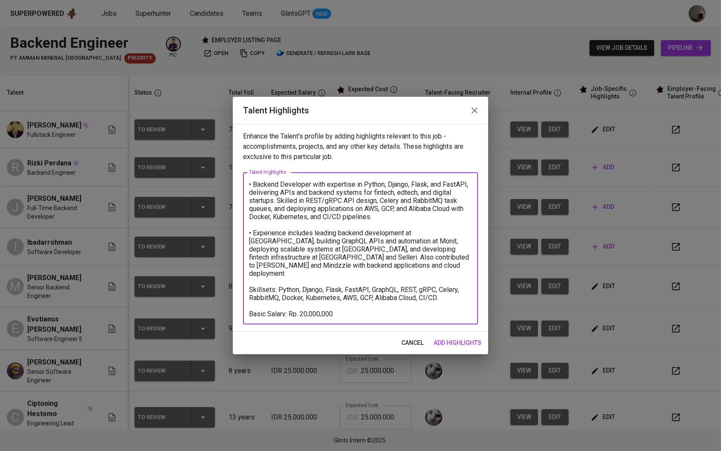
type textarea "• Backend Developer with expertise in Python, Django, Flask, and FastAPI, deliv…"
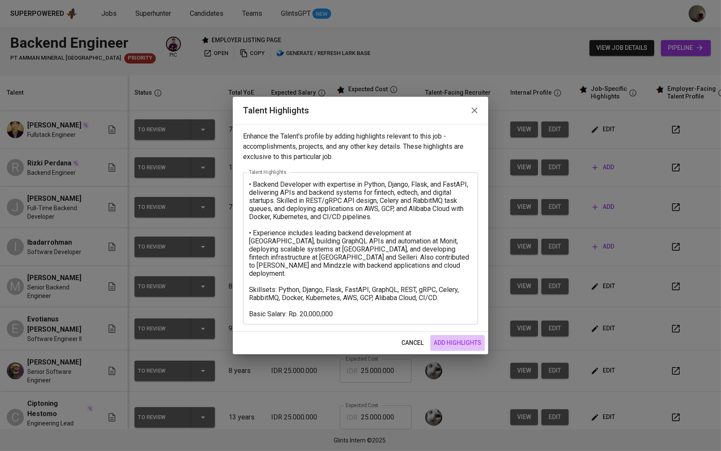
click at [459, 345] on span "add highlights" at bounding box center [458, 342] width 48 height 11
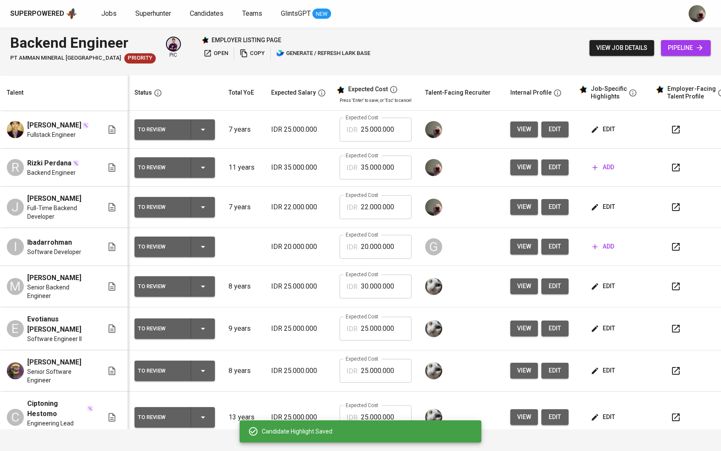
click at [608, 212] on span "edit" at bounding box center [604, 206] width 23 height 11
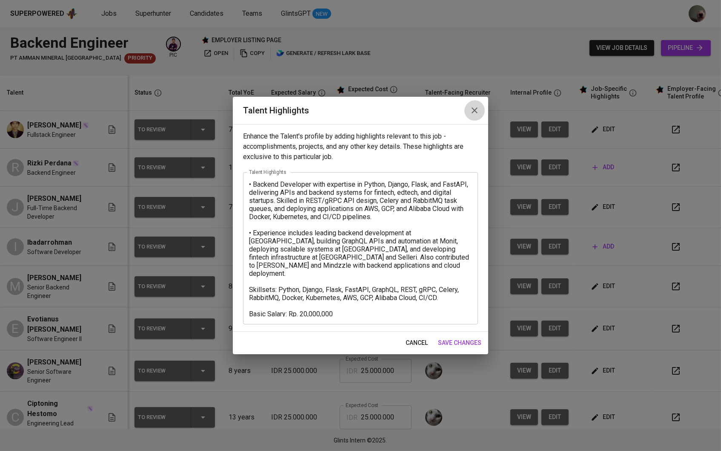
click at [470, 112] on icon "button" at bounding box center [475, 110] width 10 height 10
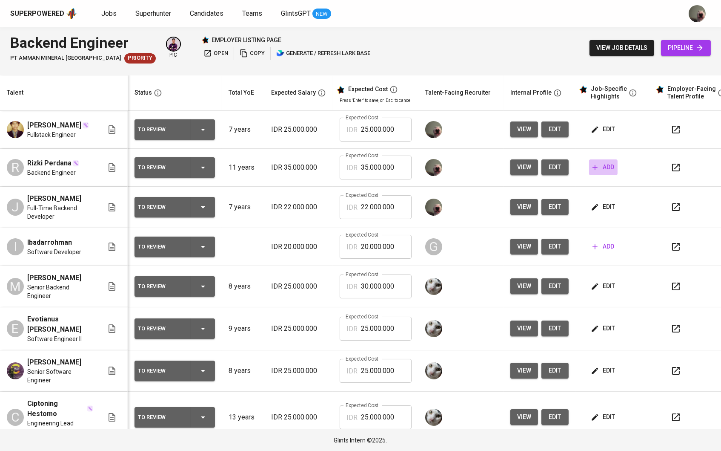
click at [598, 172] on icon "button" at bounding box center [595, 167] width 9 height 9
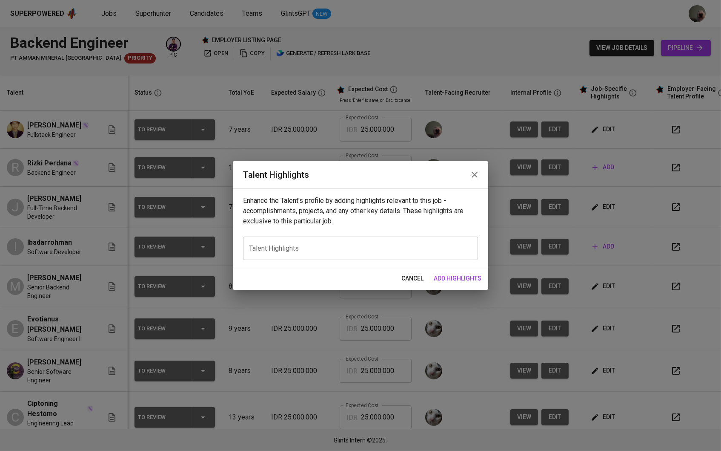
click at [391, 236] on div "Enhance the Talent's profile by adding highlights relevant to this job - accomp…" at bounding box center [361, 227] width 256 height 79
click at [385, 242] on div "x Talent Highlights" at bounding box center [360, 247] width 235 height 23
paste textarea "Lorem Ipsumdo si a Consect Adipisci elit sedd 4 eiusm te incididunt, utlaboree …"
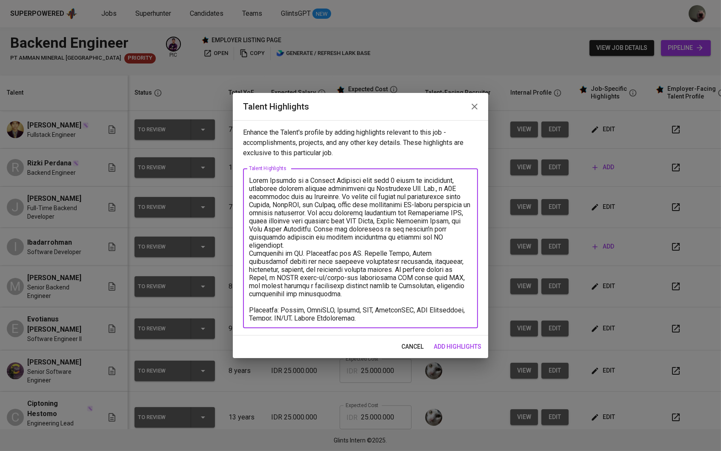
scroll to position [0, 0]
click at [344, 245] on textarea at bounding box center [360, 248] width 223 height 144
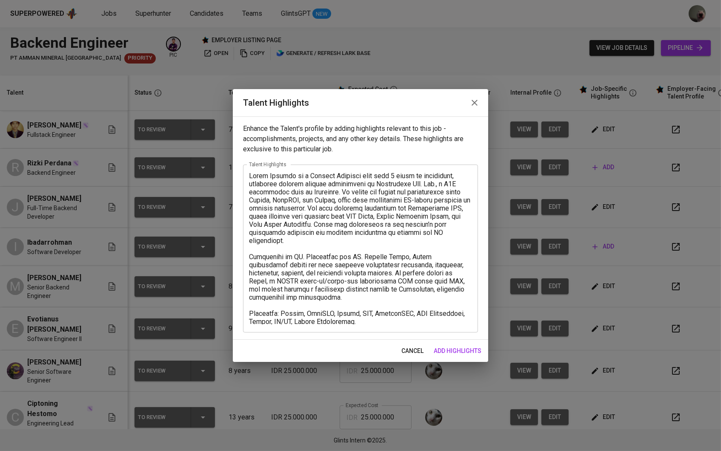
click at [247, 310] on div "x Talent Highlights" at bounding box center [360, 248] width 235 height 168
click at [248, 253] on div "x Talent Highlights" at bounding box center [360, 248] width 235 height 168
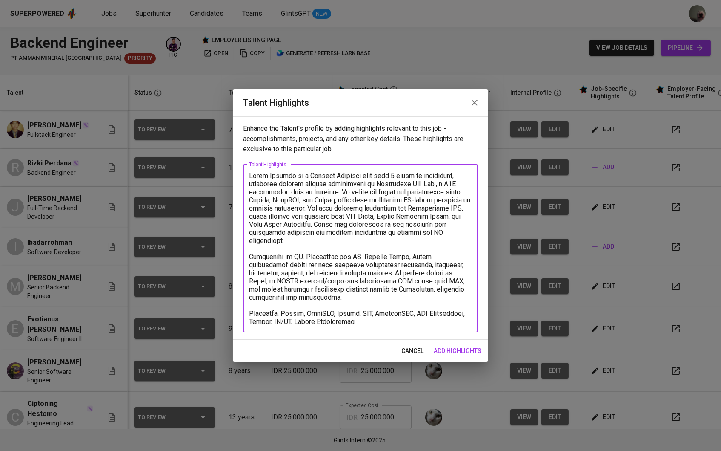
click at [248, 253] on div "x Talent Highlights" at bounding box center [360, 248] width 235 height 168
click at [251, 256] on textarea at bounding box center [360, 248] width 223 height 152
click at [249, 175] on textarea at bounding box center [360, 248] width 223 height 152
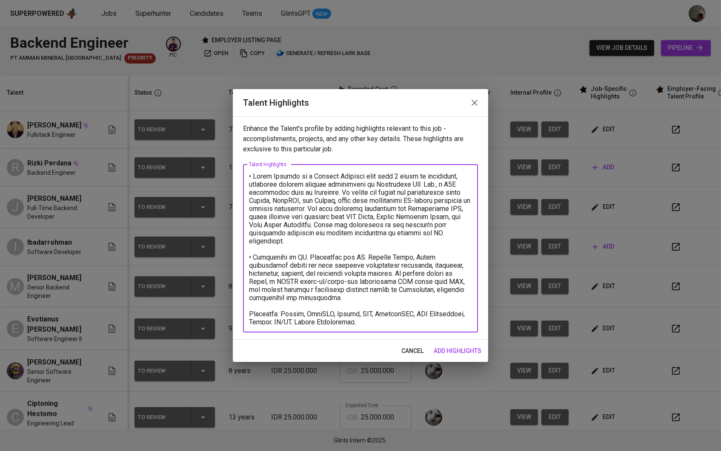
type textarea "• Lorem Ipsumdo si a Consect Adipisci elit sedd 3 eiusm te incididunt, utlabore…"
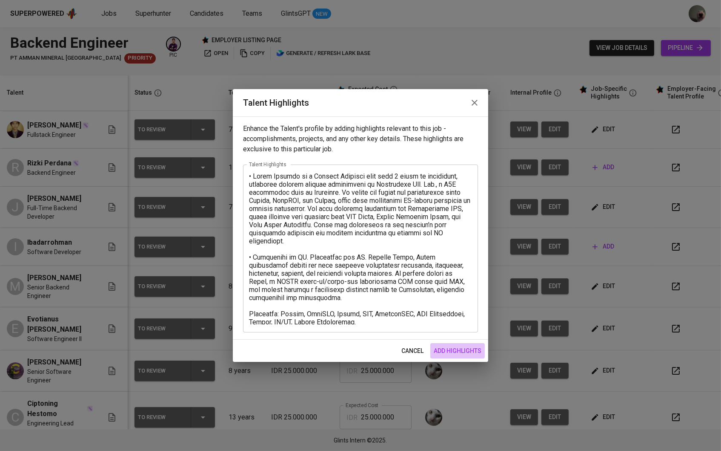
click at [458, 351] on span "add highlights" at bounding box center [458, 350] width 48 height 11
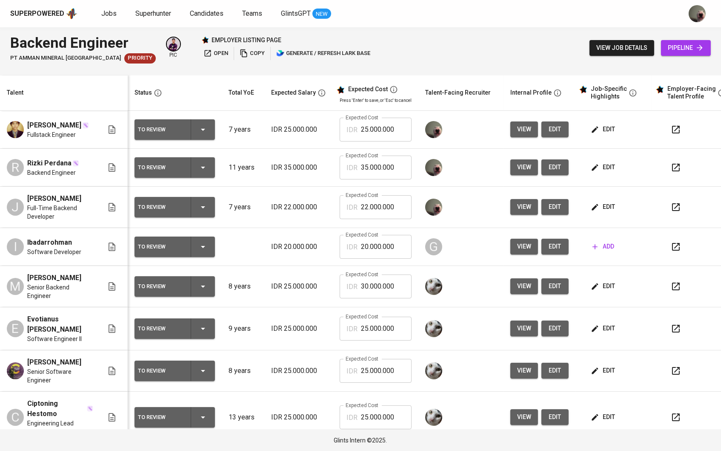
click at [595, 211] on icon "button" at bounding box center [595, 207] width 9 height 9
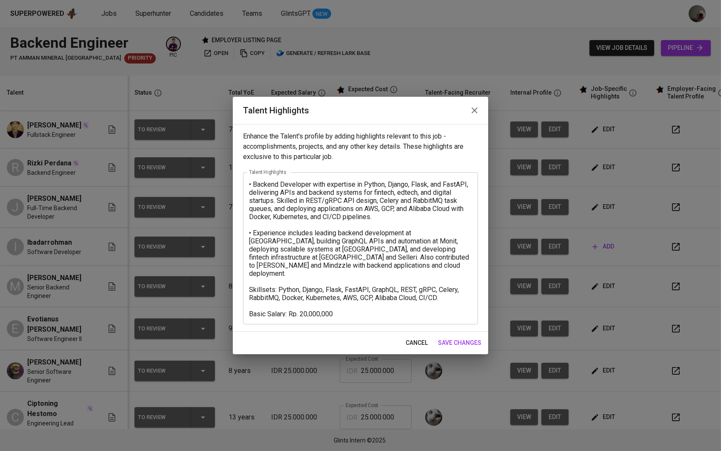
drag, startPoint x: 365, startPoint y: 316, endPoint x: 252, endPoint y: 308, distance: 113.2
click at [252, 308] on div "• Backend Developer with expertise in Python, Django, Flask, and FastAPI, deliv…" at bounding box center [360, 248] width 235 height 152
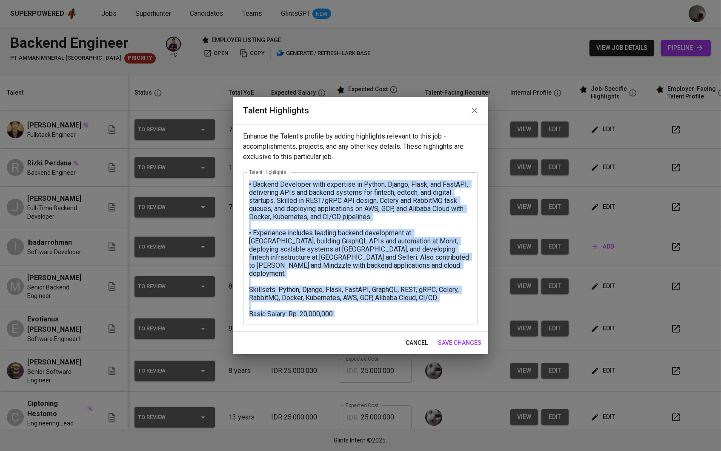
drag, startPoint x: 358, startPoint y: 320, endPoint x: 267, endPoint y: 309, distance: 91.8
click at [267, 309] on div "• Backend Developer with expertise in Python, Django, Flask, and FastAPI, deliv…" at bounding box center [360, 248] width 235 height 152
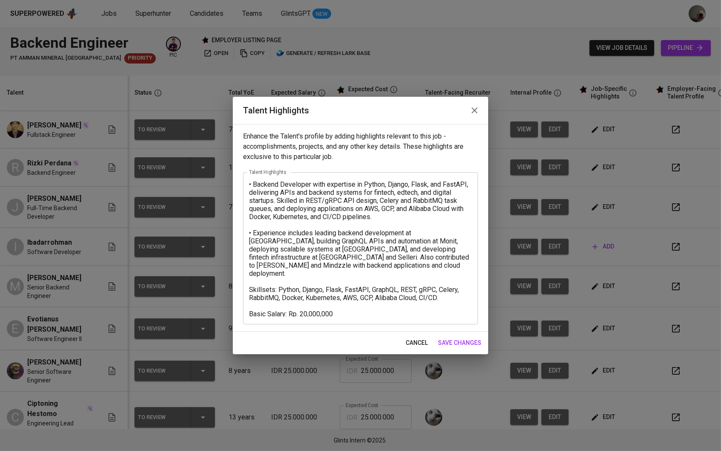
click at [267, 309] on textarea "• Backend Developer with expertise in Python, Django, Flask, and FastAPI, deliv…" at bounding box center [360, 248] width 223 height 136
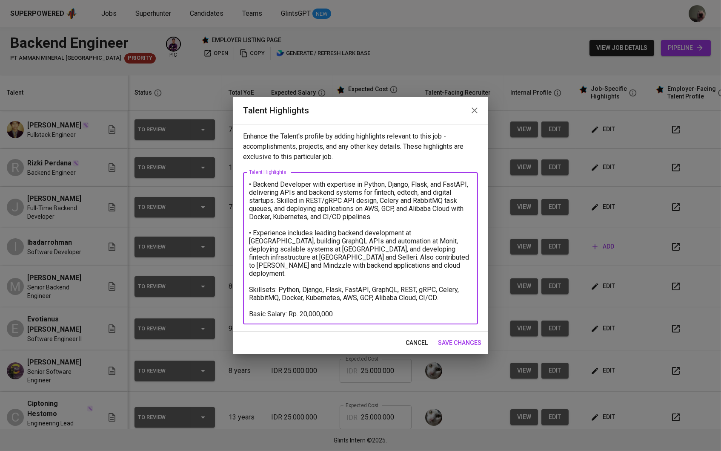
drag, startPoint x: 252, startPoint y: 302, endPoint x: 359, endPoint y: 316, distance: 108.3
click at [359, 316] on textarea "• Backend Developer with expertise in Python, Django, Flask, and FastAPI, deliv…" at bounding box center [360, 248] width 223 height 136
click at [467, 339] on span "save changes" at bounding box center [459, 342] width 43 height 11
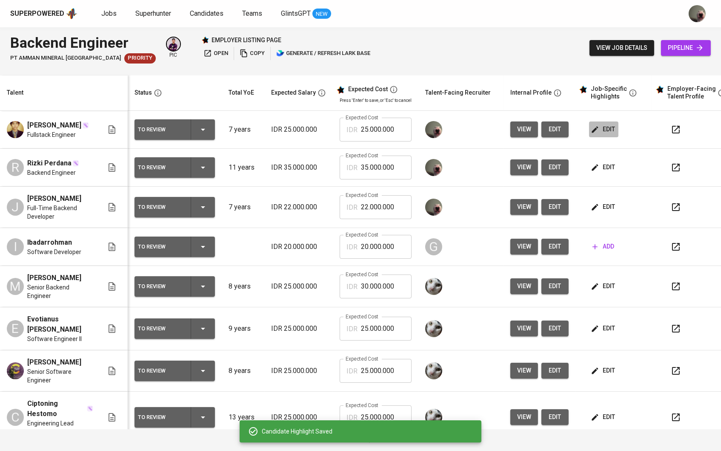
click at [615, 129] on span "edit" at bounding box center [604, 129] width 23 height 11
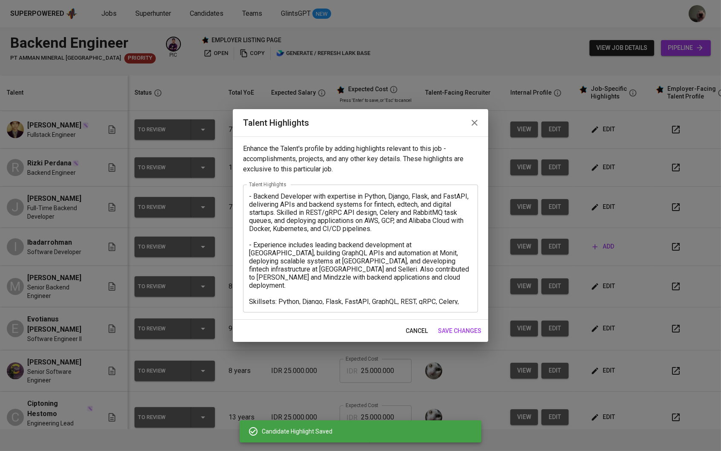
click at [445, 305] on div "- Backend Developer with expertise in Python, Django, Flask, and FastAPI, deliv…" at bounding box center [360, 248] width 235 height 128
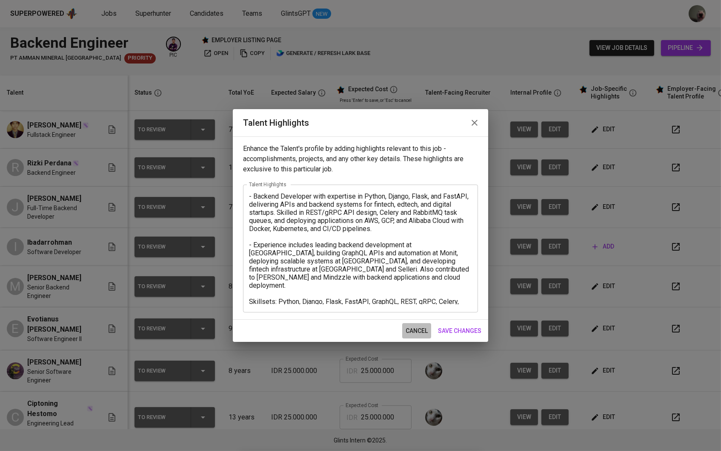
click at [427, 326] on span "cancel" at bounding box center [417, 330] width 22 height 11
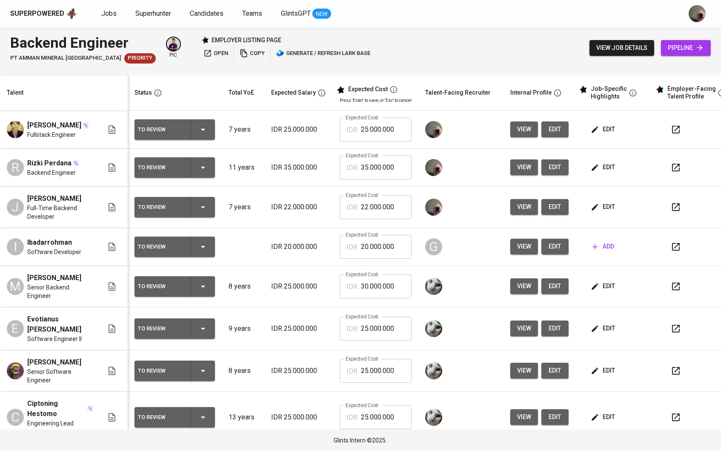
click at [611, 175] on button "edit" at bounding box center [603, 167] width 29 height 16
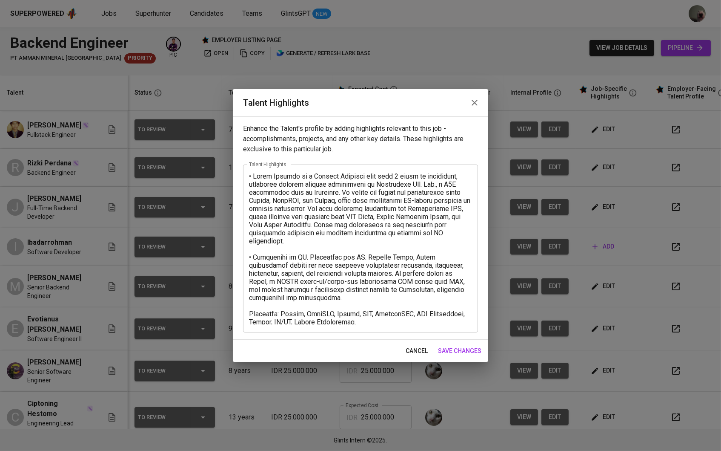
click at [420, 316] on textarea at bounding box center [360, 248] width 223 height 152
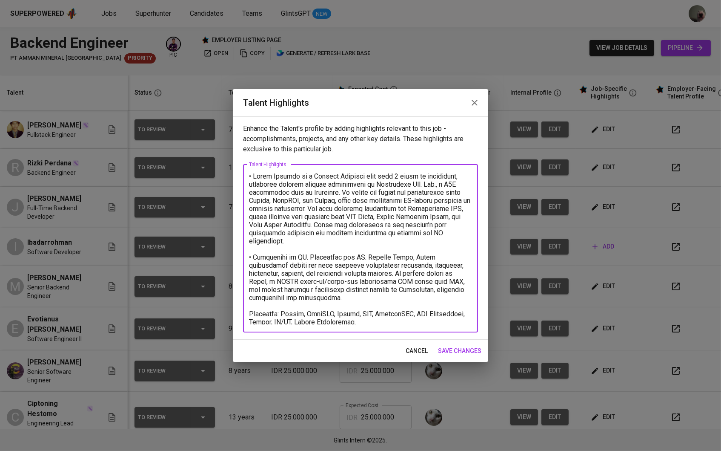
click at [384, 331] on div "x Talent Highlights" at bounding box center [360, 248] width 235 height 168
click at [374, 322] on textarea at bounding box center [360, 248] width 223 height 152
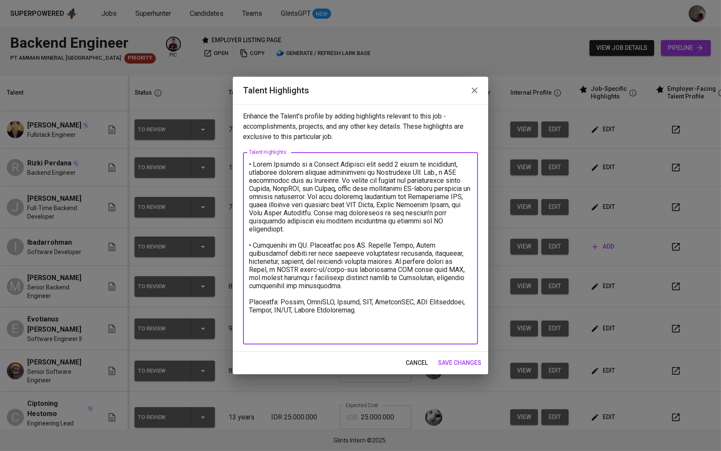
paste textarea "asic Salary: Rp. 20,000,000 Expected Salary: Rp. 22,000,000"
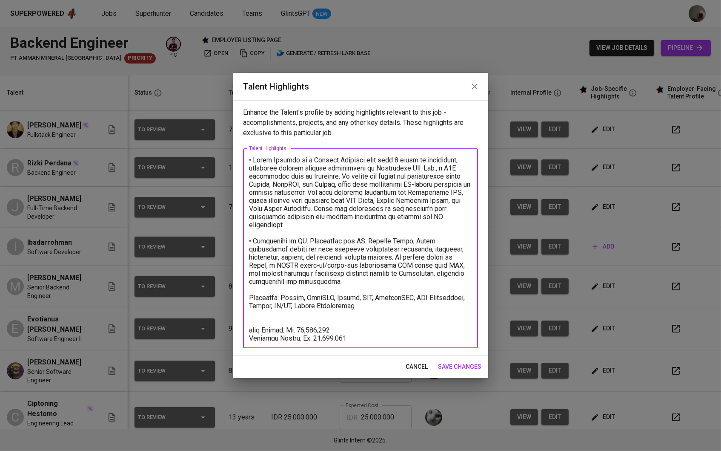
click at [249, 329] on textarea at bounding box center [360, 248] width 223 height 184
click at [307, 323] on textarea at bounding box center [360, 248] width 223 height 184
click at [305, 329] on textarea at bounding box center [360, 248] width 223 height 184
type textarea "• Lorem Ipsumdo si a Consect Adipisci elit sedd 3 eiusm te incididunt, utlabore…"
click at [444, 368] on span "save changes" at bounding box center [459, 366] width 43 height 11
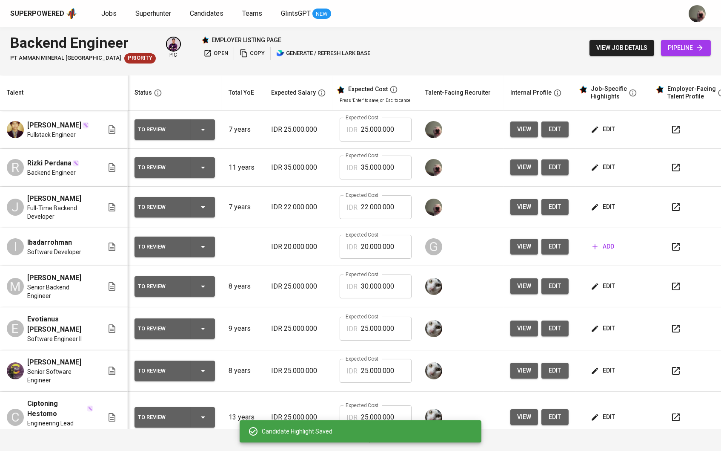
click at [606, 202] on td "edit" at bounding box center [614, 207] width 77 height 41
click at [606, 205] on button "edit" at bounding box center [603, 207] width 29 height 16
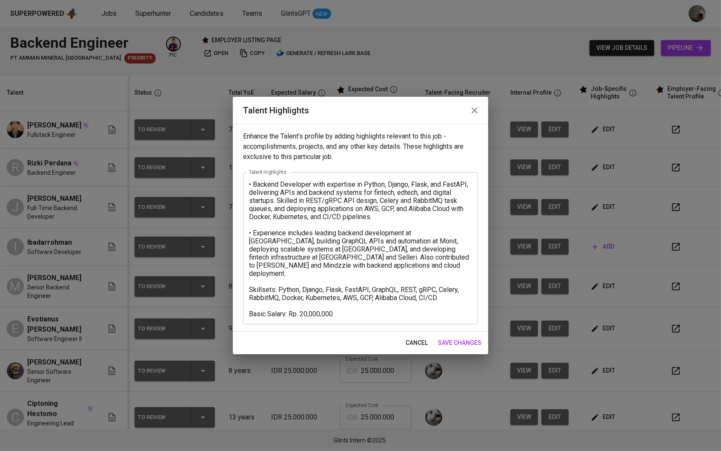
click at [478, 109] on icon "button" at bounding box center [475, 110] width 10 height 10
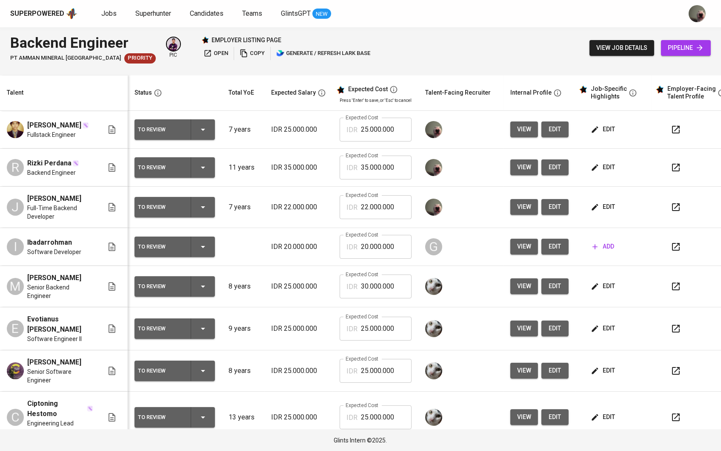
click at [615, 172] on span "edit" at bounding box center [604, 167] width 23 height 11
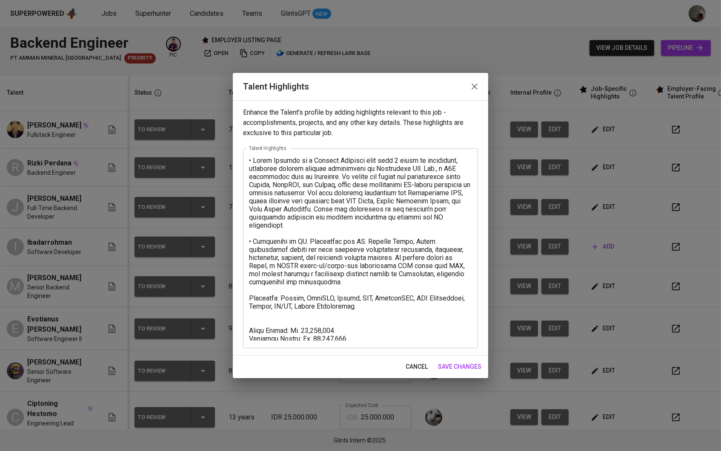
click at [307, 328] on textarea at bounding box center [360, 248] width 223 height 184
click at [427, 367] on span "cancel" at bounding box center [417, 366] width 22 height 11
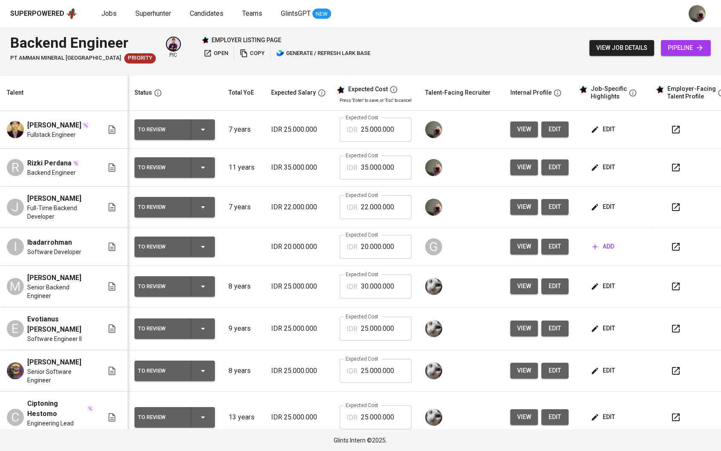
click at [606, 212] on span "edit" at bounding box center [604, 206] width 23 height 11
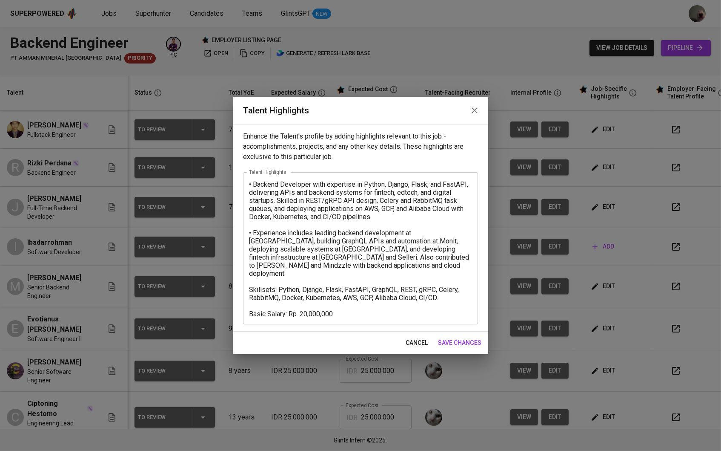
click at [417, 344] on span "cancel" at bounding box center [417, 342] width 22 height 11
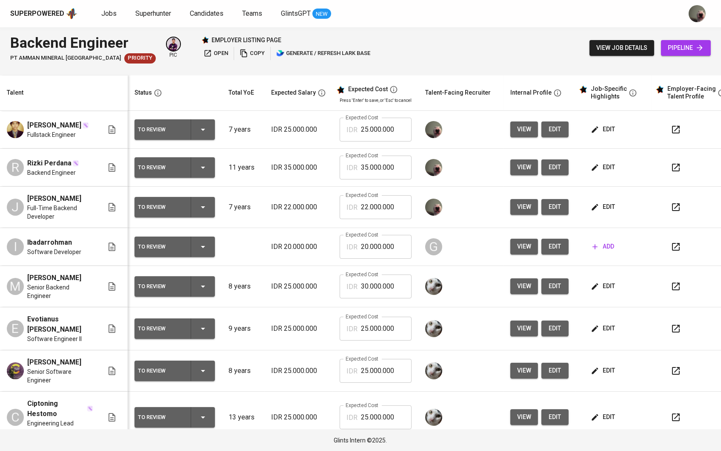
click at [603, 137] on button "edit" at bounding box center [603, 129] width 29 height 16
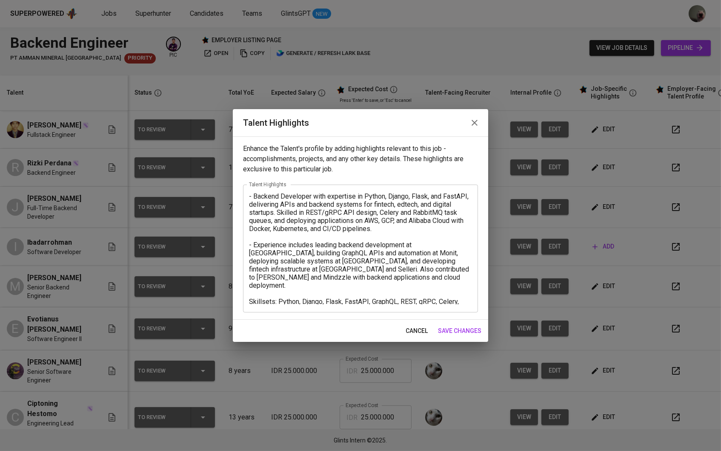
click at [442, 305] on div "- Backend Developer with expertise in Python, Django, Flask, and FastAPI, deliv…" at bounding box center [360, 248] width 235 height 128
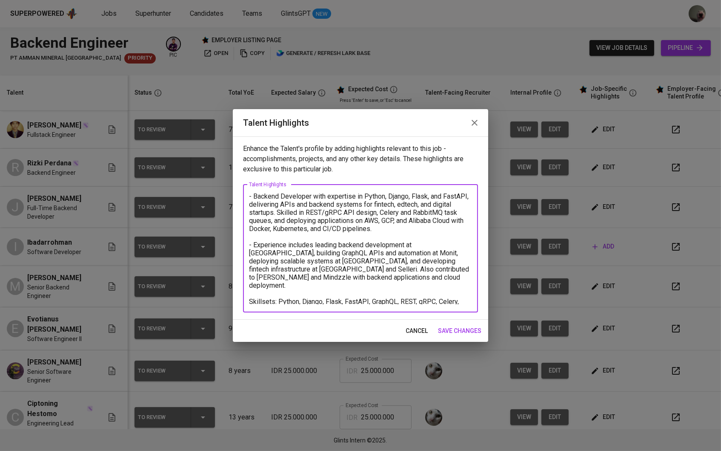
click at [444, 299] on textarea "- Backend Developer with expertise in Python, Django, Flask, and FastAPI, deliv…" at bounding box center [360, 248] width 223 height 112
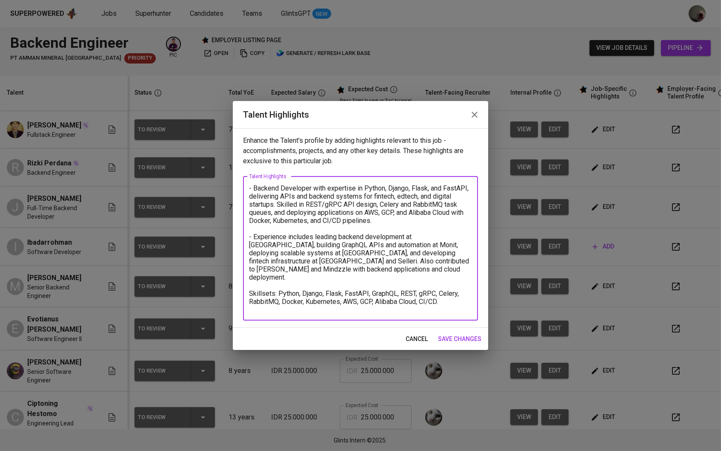
paste textarea "asic Salary: Rp. 20,000,000 Expected Salary: Rp. 22,000,000"
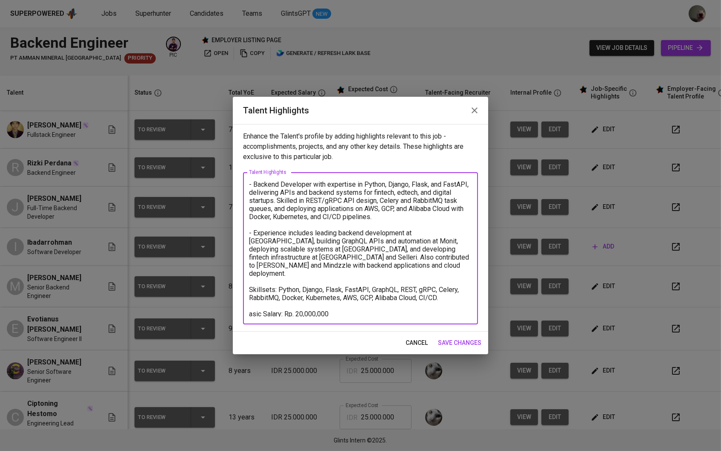
click at [316, 313] on textarea "- Backend Developer with expertise in Python, Django, Flask, and FastAPI, deliv…" at bounding box center [360, 248] width 223 height 136
type textarea "- Backend Developer with expertise in Python, Django, Flask, and FastAPI, deliv…"
click at [449, 343] on span "save changes" at bounding box center [459, 342] width 43 height 11
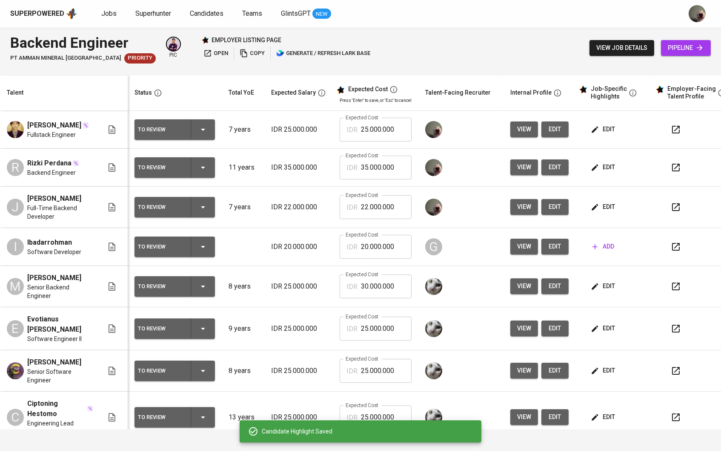
click at [531, 137] on button "view" at bounding box center [525, 129] width 28 height 16
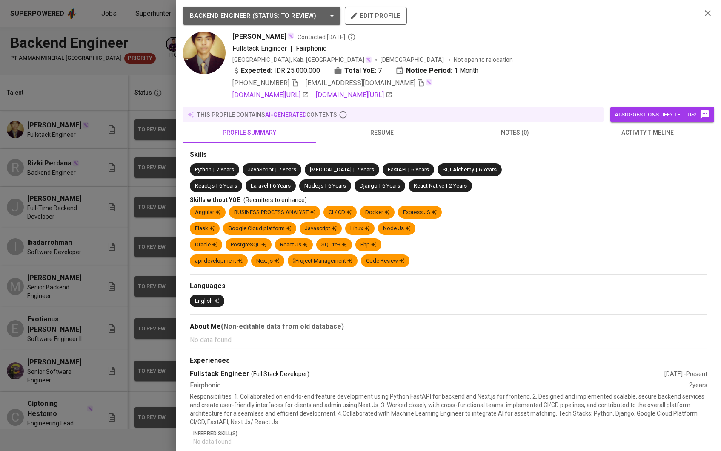
click at [170, 179] on div at bounding box center [360, 225] width 721 height 451
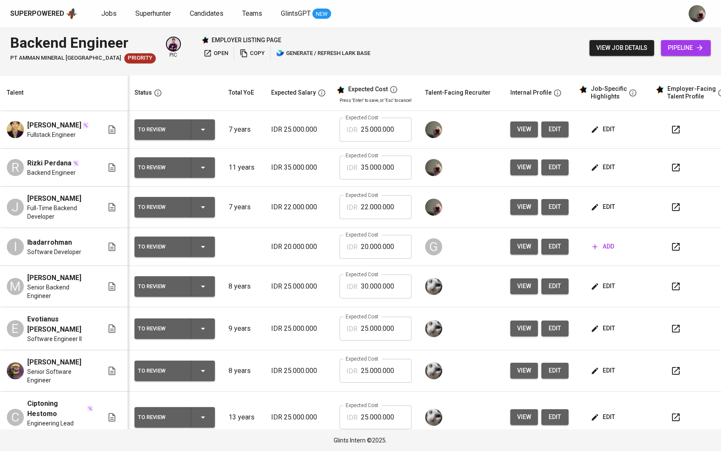
click at [525, 129] on span "view" at bounding box center [524, 129] width 14 height 11
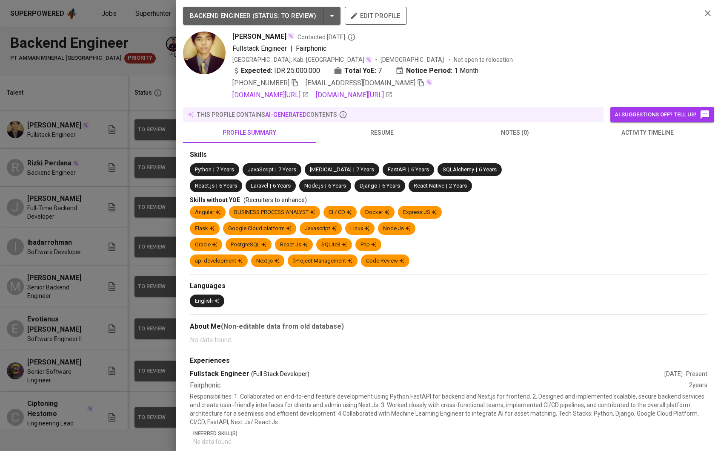
click at [418, 86] on icon "button" at bounding box center [421, 83] width 8 height 8
click at [148, 70] on div at bounding box center [360, 225] width 721 height 451
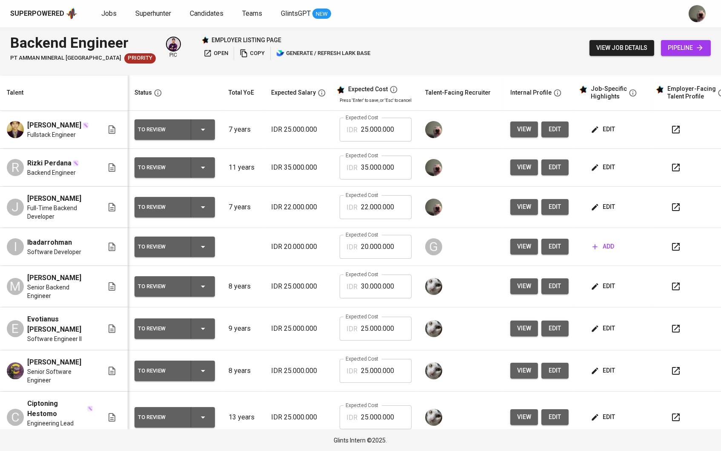
click at [701, 57] on div "view job details pipeline" at bounding box center [650, 47] width 121 height 31
click at [694, 44] on span "pipeline" at bounding box center [686, 48] width 36 height 11
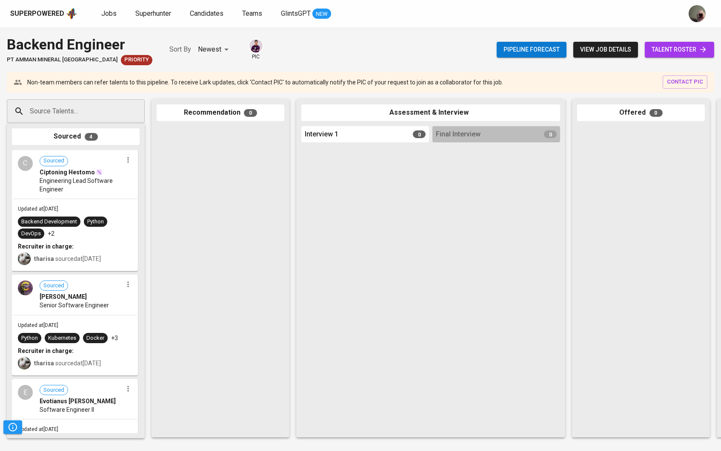
click at [44, 111] on input "Source Talents..." at bounding box center [72, 111] width 89 height 16
paste input "[EMAIL_ADDRESS][DOMAIN_NAME]"
type input "[EMAIL_ADDRESS][DOMAIN_NAME]"
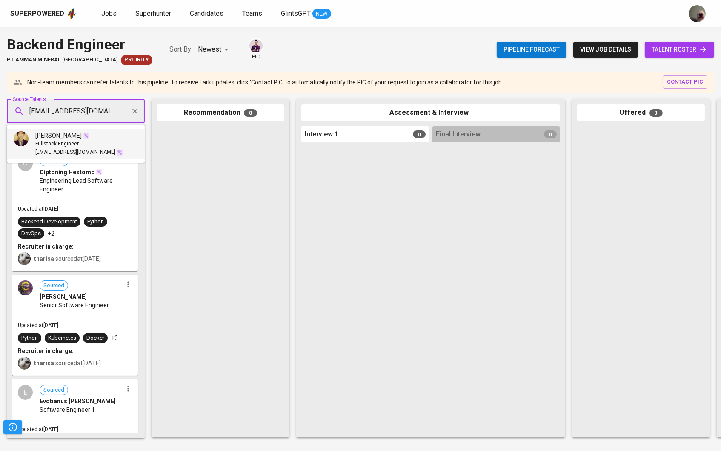
click at [72, 143] on span "Fullstack Engineer" at bounding box center [56, 144] width 43 height 9
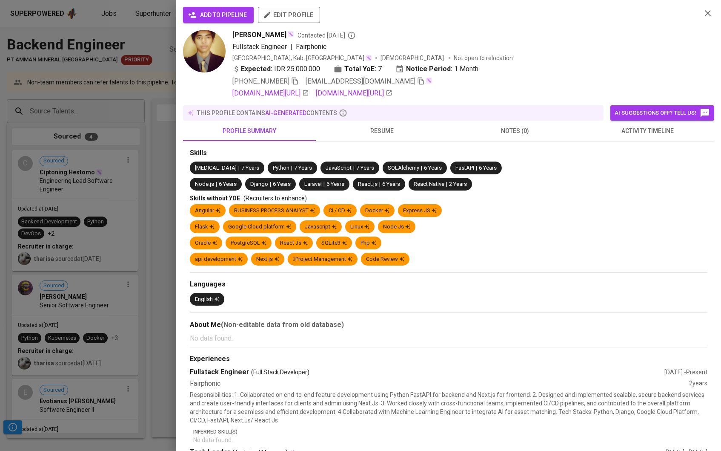
click at [231, 20] on button "add to pipeline" at bounding box center [218, 15] width 71 height 16
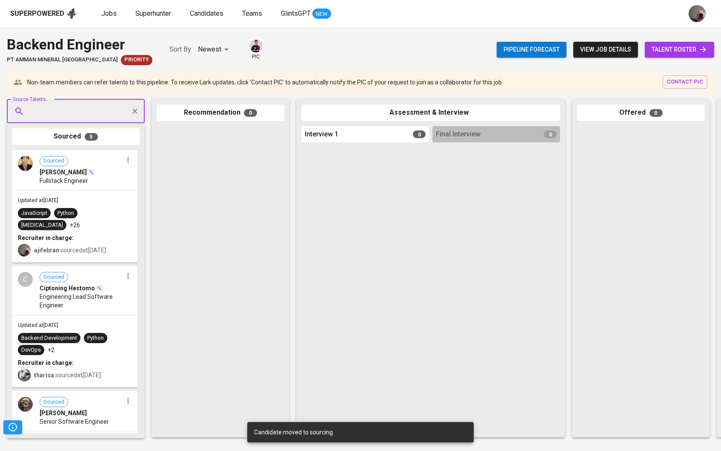
click at [675, 48] on span "talent roster" at bounding box center [680, 49] width 56 height 11
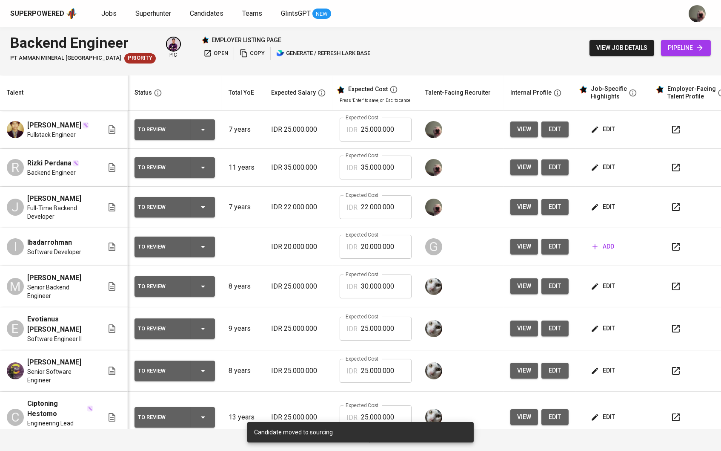
click at [512, 170] on td "view edit" at bounding box center [540, 168] width 72 height 38
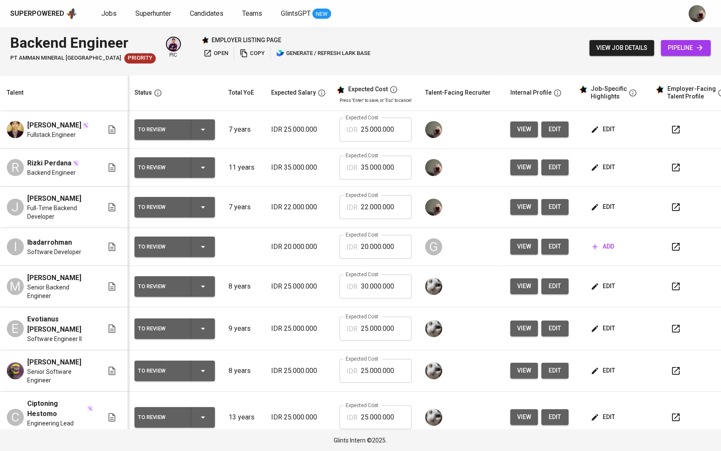
click at [525, 170] on span "view" at bounding box center [524, 167] width 14 height 11
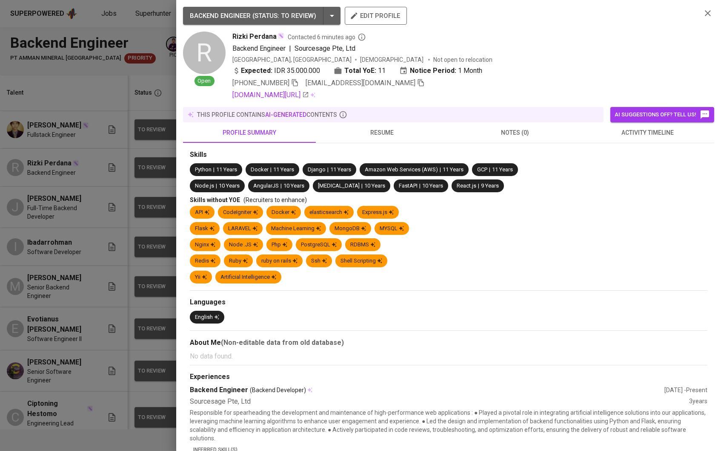
click at [417, 84] on icon "button" at bounding box center [421, 83] width 8 height 8
click at [134, 149] on div at bounding box center [360, 225] width 721 height 451
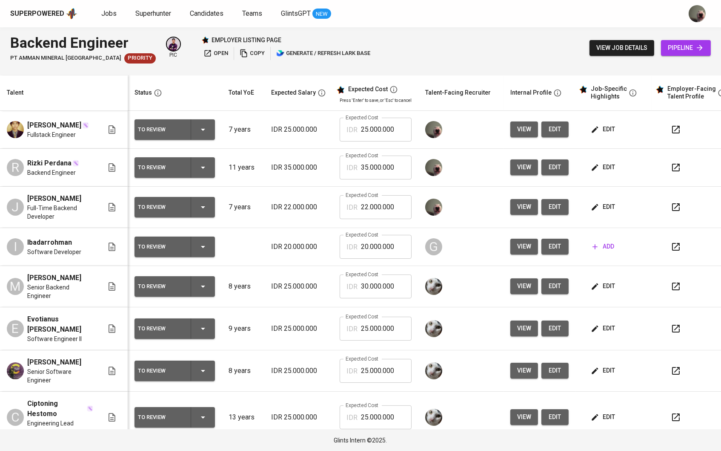
click at [700, 44] on icon at bounding box center [700, 47] width 9 height 9
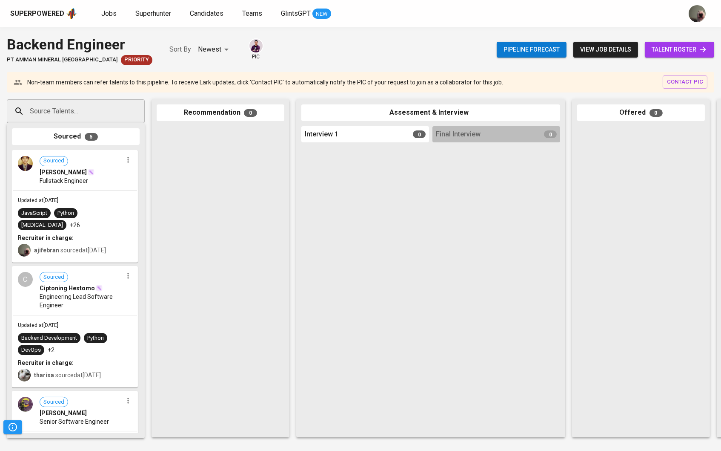
click at [72, 115] on input "Source Talents..." at bounding box center [72, 111] width 89 height 16
paste input "[EMAIL_ADDRESS][DOMAIN_NAME]"
type input "[EMAIL_ADDRESS][DOMAIN_NAME]"
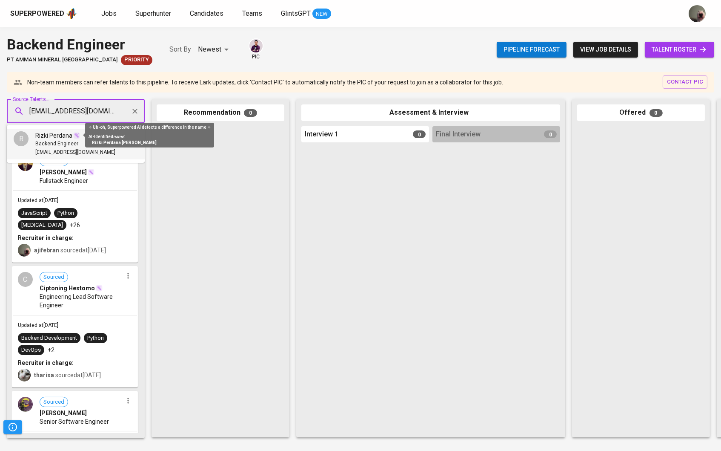
click at [73, 133] on img at bounding box center [76, 135] width 7 height 7
click at [69, 147] on span "Backend Engineer" at bounding box center [56, 144] width 43 height 9
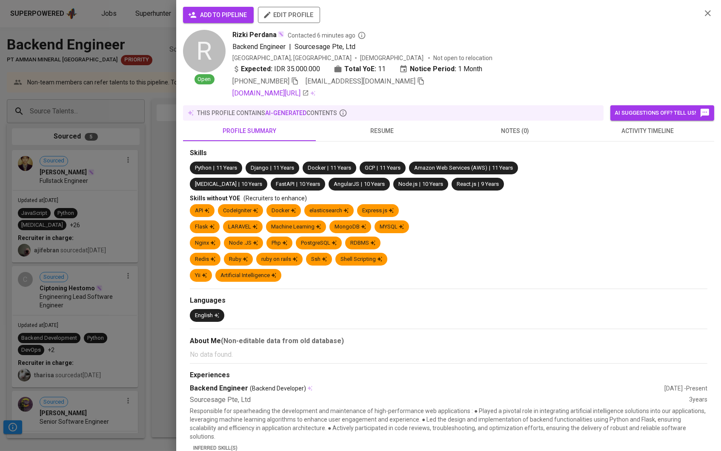
click at [204, 20] on button "add to pipeline" at bounding box center [218, 15] width 71 height 16
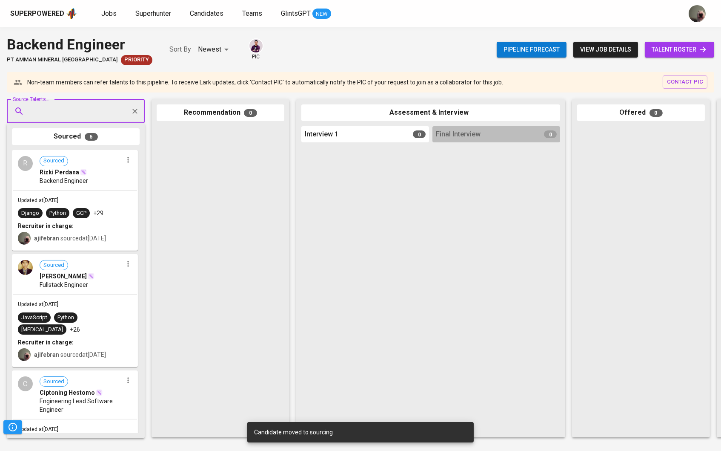
click at [680, 63] on div "Pipeline forecast view job details talent roster" at bounding box center [606, 49] width 218 height 31
click at [675, 49] on span "talent roster" at bounding box center [680, 49] width 56 height 11
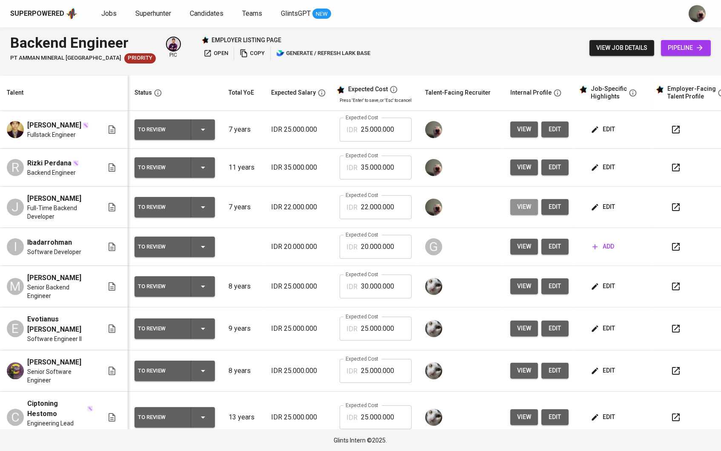
click at [529, 212] on span "view" at bounding box center [524, 206] width 14 height 11
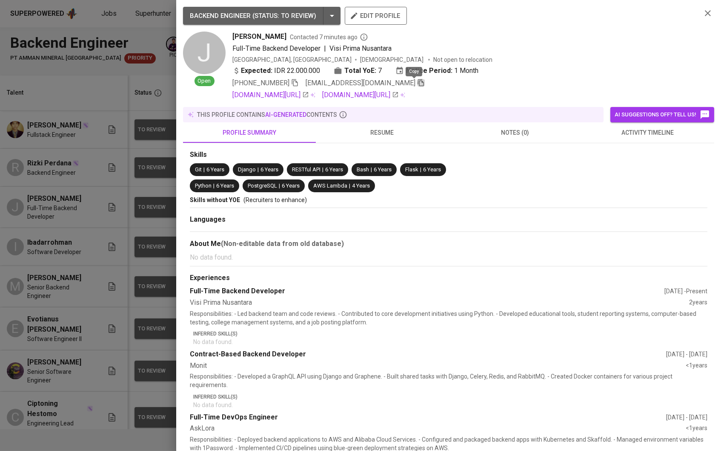
click at [417, 83] on icon "button" at bounding box center [421, 83] width 8 height 8
click at [133, 159] on div at bounding box center [360, 225] width 721 height 451
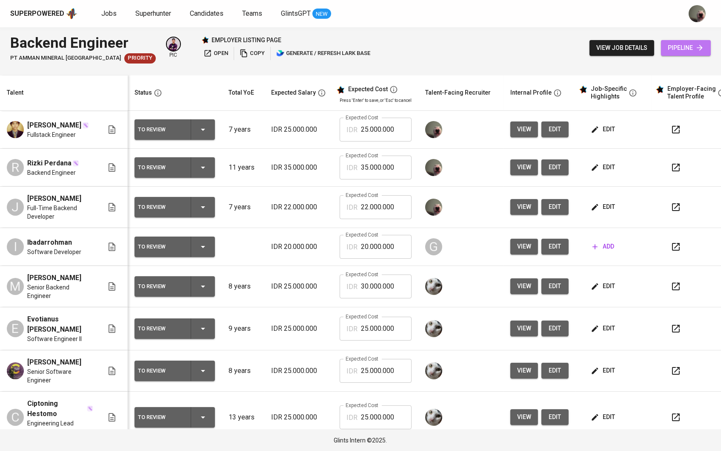
click at [663, 49] on link "pipeline" at bounding box center [686, 48] width 50 height 16
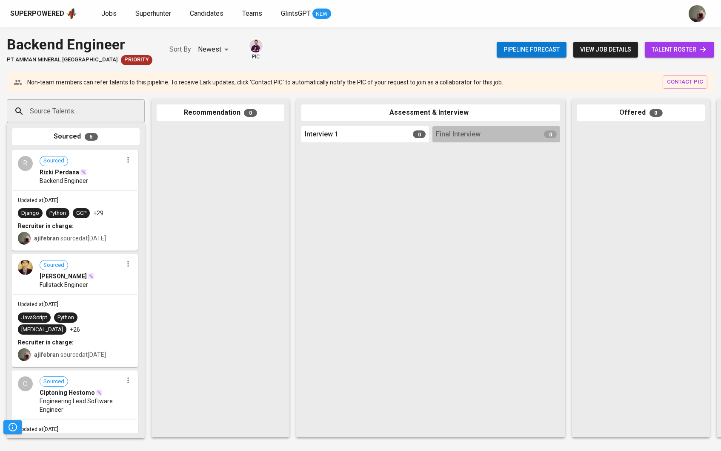
click at [92, 115] on input "Source Talents..." at bounding box center [72, 111] width 89 height 16
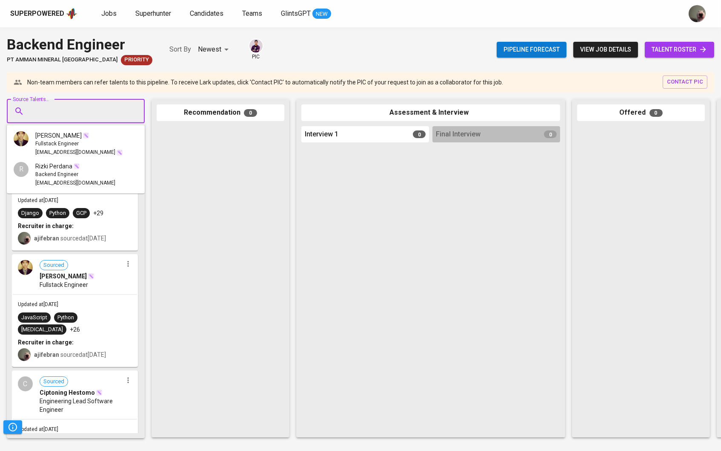
paste input "[EMAIL_ADDRESS][DOMAIN_NAME]"
type input "[EMAIL_ADDRESS][DOMAIN_NAME]"
click at [86, 134] on div "[PERSON_NAME]" at bounding box center [75, 135] width 80 height 9
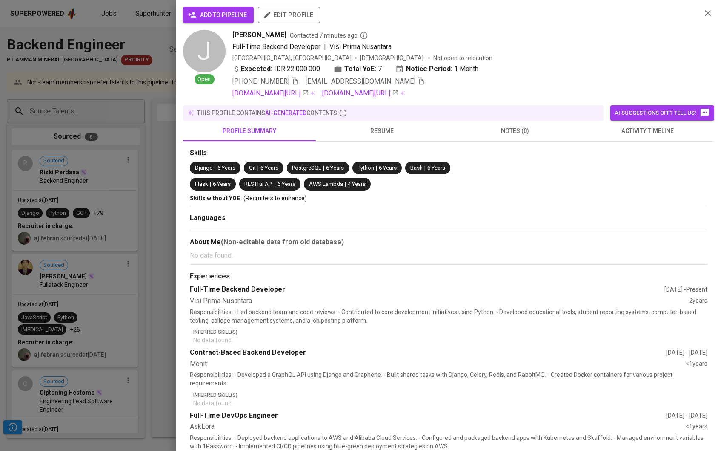
click at [244, 18] on span "add to pipeline" at bounding box center [218, 15] width 57 height 11
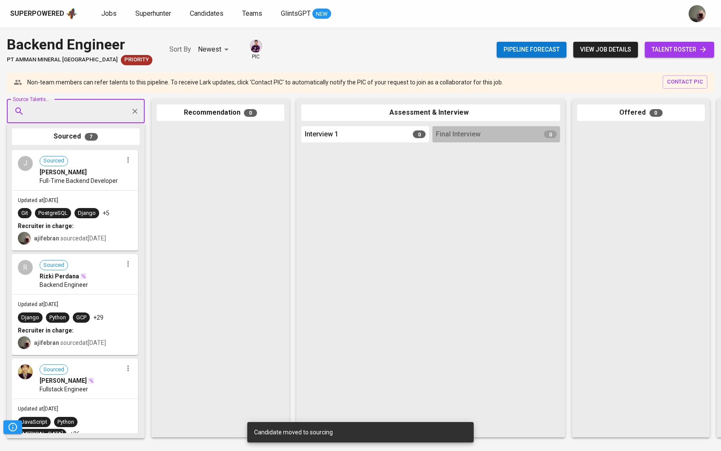
click at [681, 49] on span "talent roster" at bounding box center [680, 49] width 56 height 11
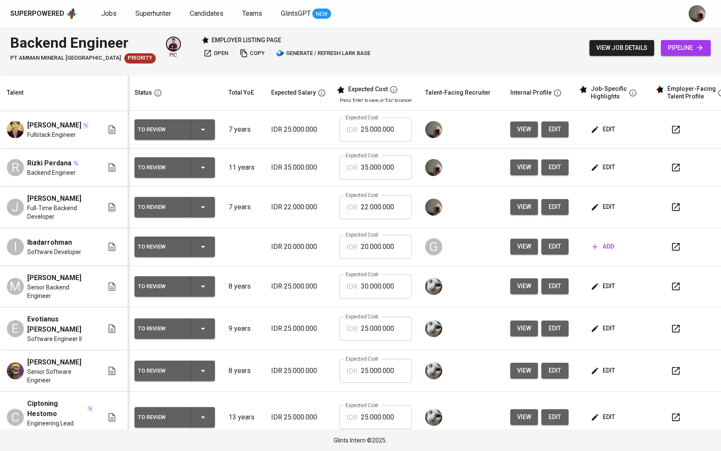
click at [610, 126] on button "edit" at bounding box center [603, 129] width 29 height 16
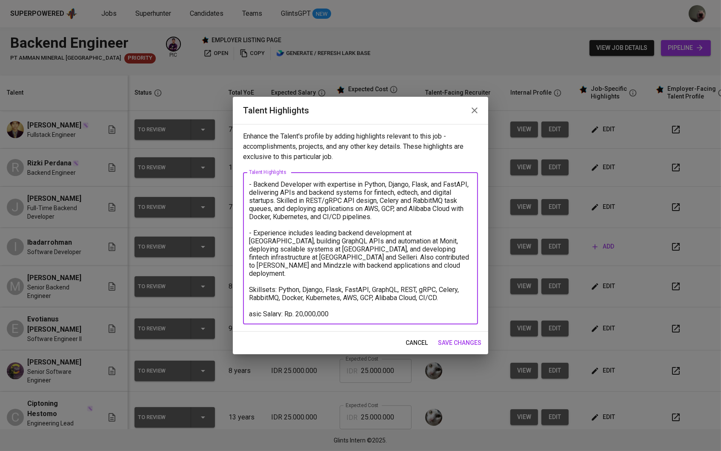
click at [364, 314] on textarea "- Backend Developer with expertise in Python, Django, Flask, and FastAPI, deliv…" at bounding box center [360, 248] width 223 height 136
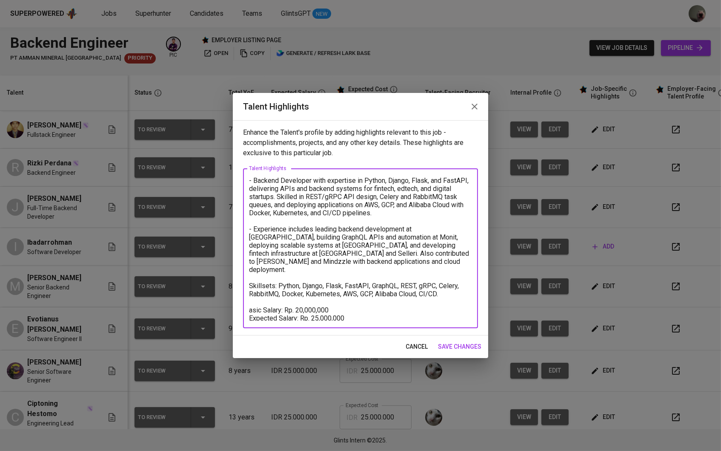
scroll to position [0, 0]
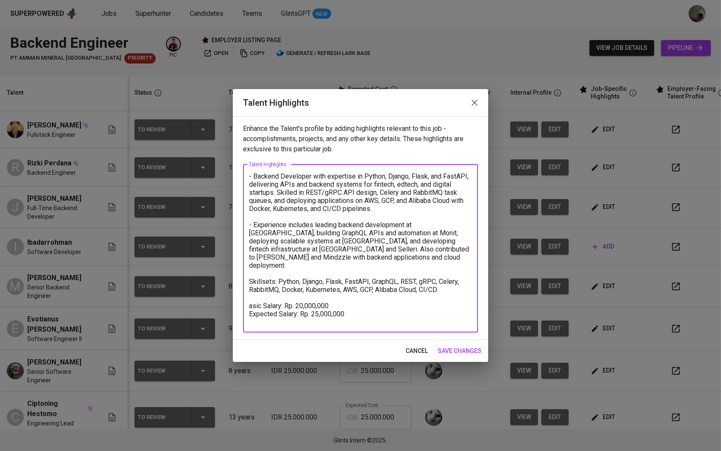
paste textarea "https://glints.sg.larksuite.com/minutes/obsgb8ugsz35oxg4ovck32n6?from=from_copy…"
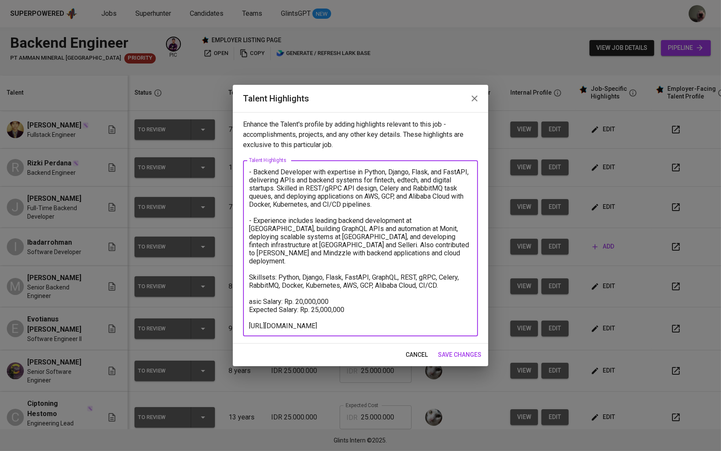
scroll to position [0, 0]
click at [250, 314] on textarea "- Backend Developer with expertise in Python, Django, Flask, and FastAPI, deliv…" at bounding box center [360, 248] width 223 height 160
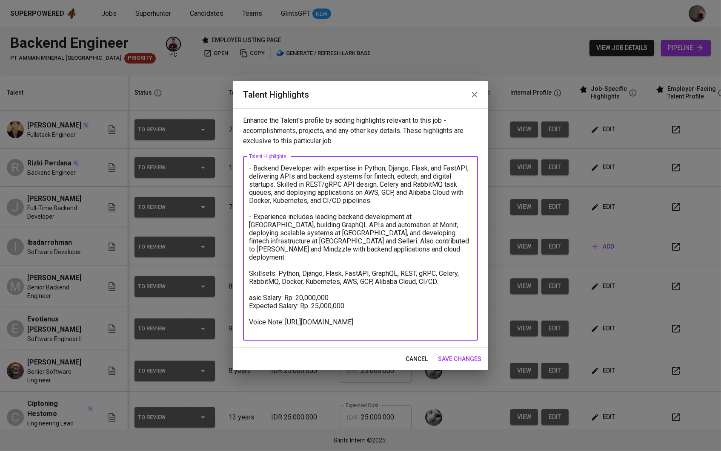
drag, startPoint x: 371, startPoint y: 332, endPoint x: 247, endPoint y: 322, distance: 124.3
click at [247, 322] on div "- Backend Developer with expertise in Python, Django, Flask, and FastAPI, deliv…" at bounding box center [360, 248] width 235 height 184
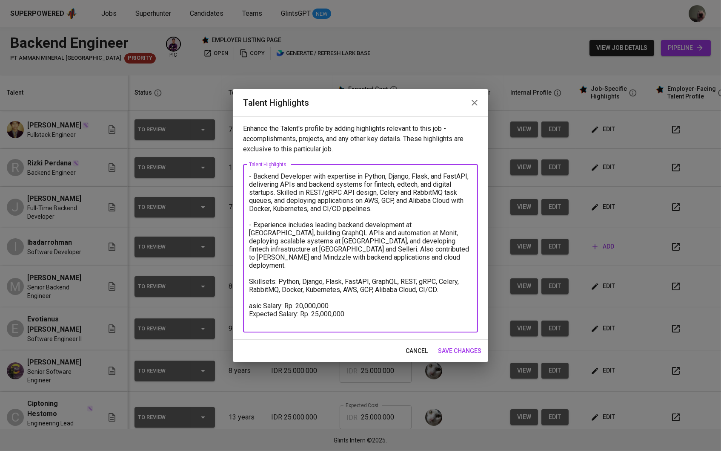
scroll to position [0, 0]
type textarea "- Backend Developer with expertise in Python, Django, Flask, and FastAPI, deliv…"
click at [447, 348] on span "save changes" at bounding box center [459, 350] width 43 height 11
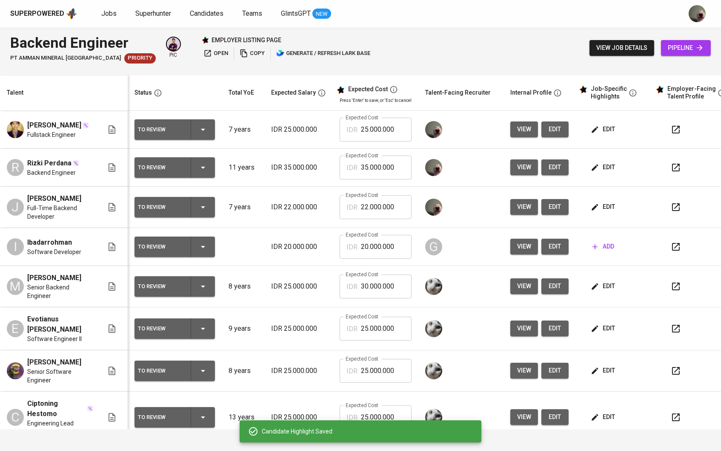
click at [599, 166] on button "edit" at bounding box center [603, 167] width 29 height 16
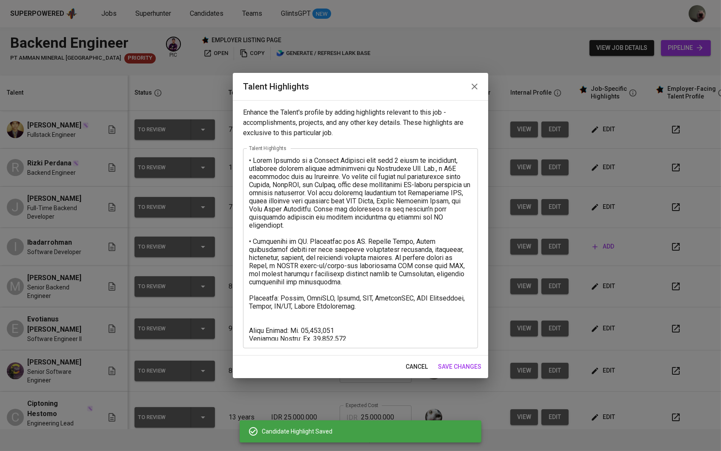
click at [371, 336] on textarea at bounding box center [360, 248] width 223 height 184
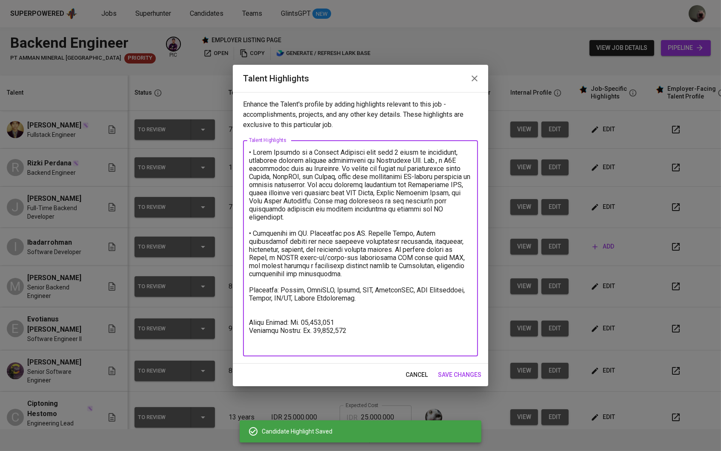
scroll to position [0, 0]
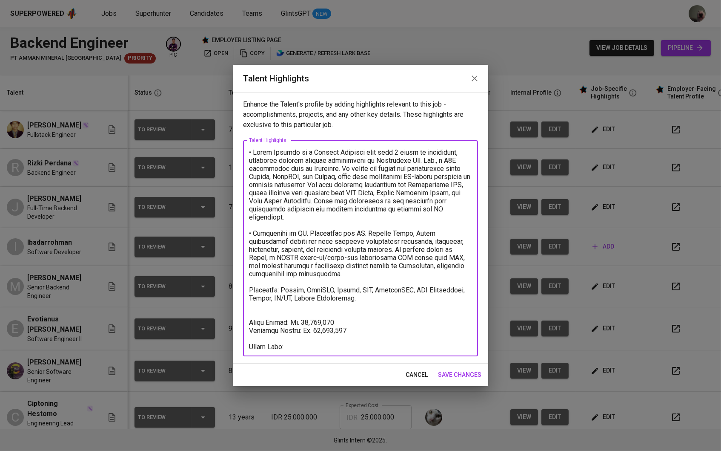
paste textarea "https://glints.sg.larksuite.com/minutes/obsgb8ugsz35oxg4ovck32n6?from=from_copy…"
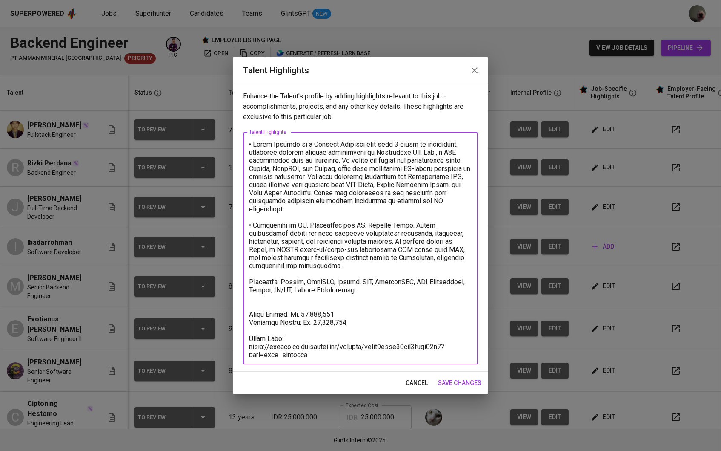
type textarea "• Lorem Ipsumdo si a Consect Adipisci elit sedd 3 eiusm te incididunt, utlabore…"
click at [466, 382] on span "save changes" at bounding box center [459, 382] width 43 height 11
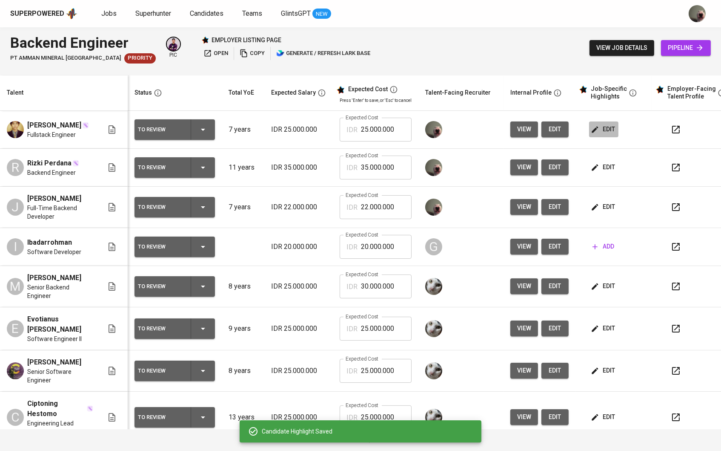
click at [608, 127] on span "edit" at bounding box center [604, 129] width 23 height 11
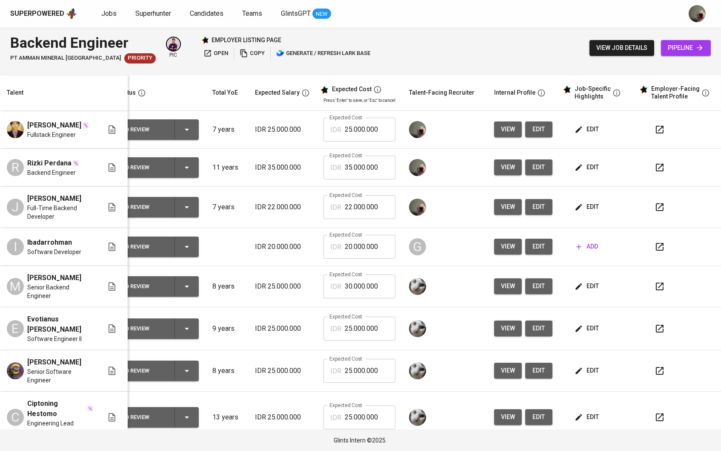
scroll to position [0, 17]
